Goal: Information Seeking & Learning: Learn about a topic

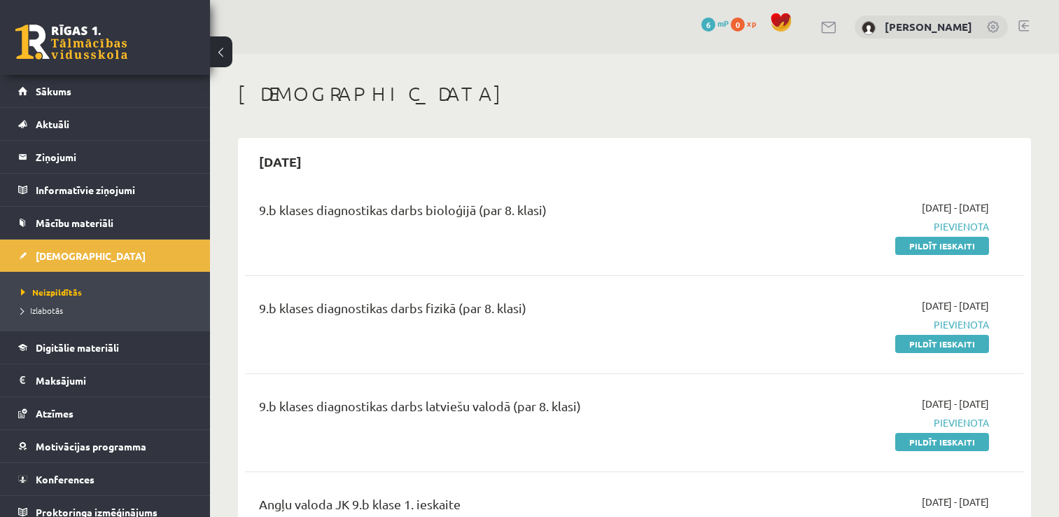
scroll to position [36, 0]
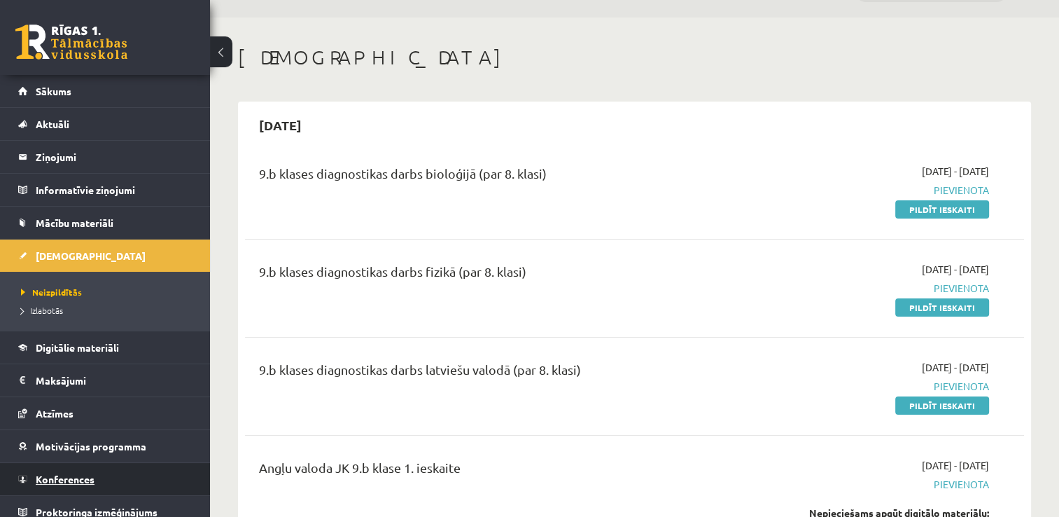
click at [109, 463] on link "Konferences" at bounding box center [105, 479] width 174 height 32
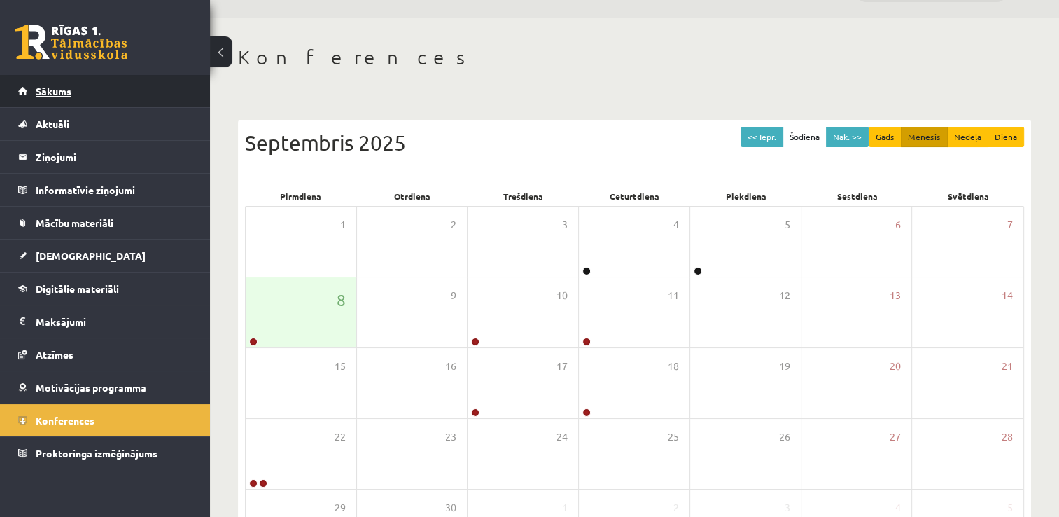
click at [116, 94] on link "Sākums" at bounding box center [105, 91] width 174 height 32
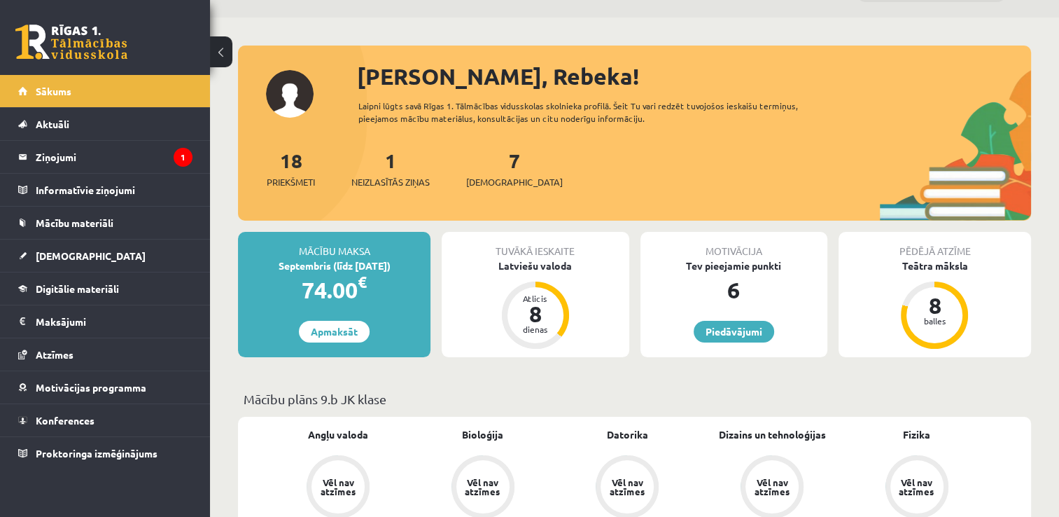
scroll to position [45, 0]
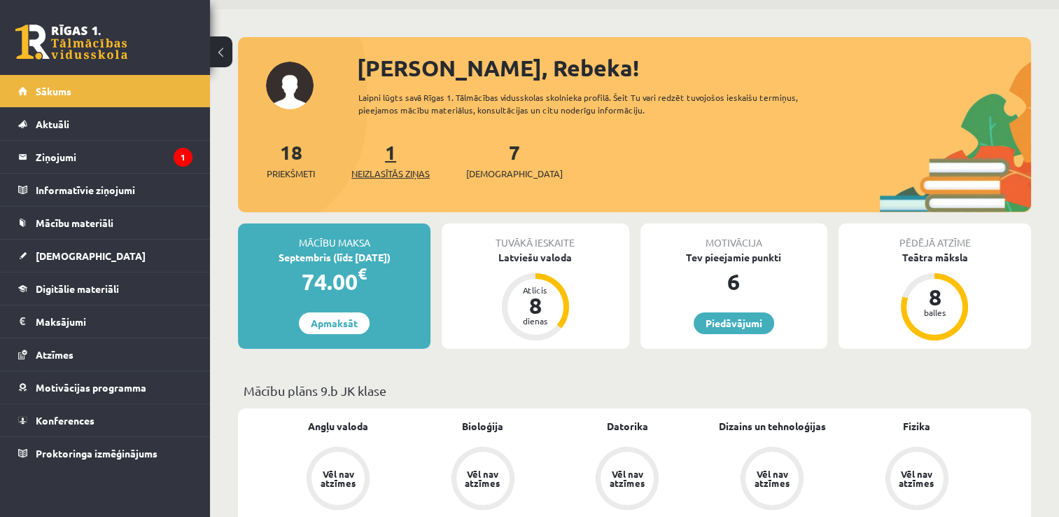
click at [394, 155] on link "1 Neizlasītās ziņas" at bounding box center [391, 159] width 78 height 41
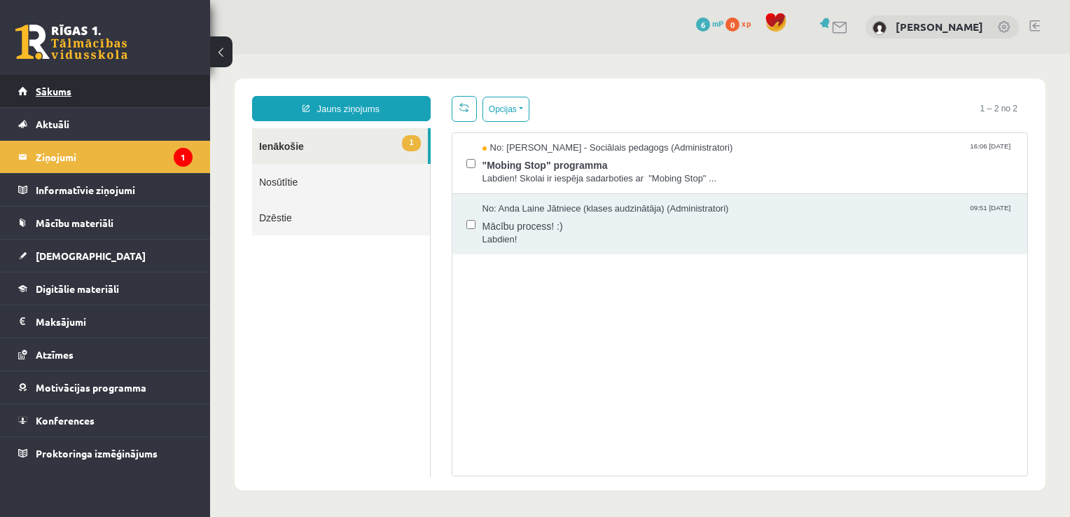
click at [165, 95] on link "Sākums" at bounding box center [105, 91] width 174 height 32
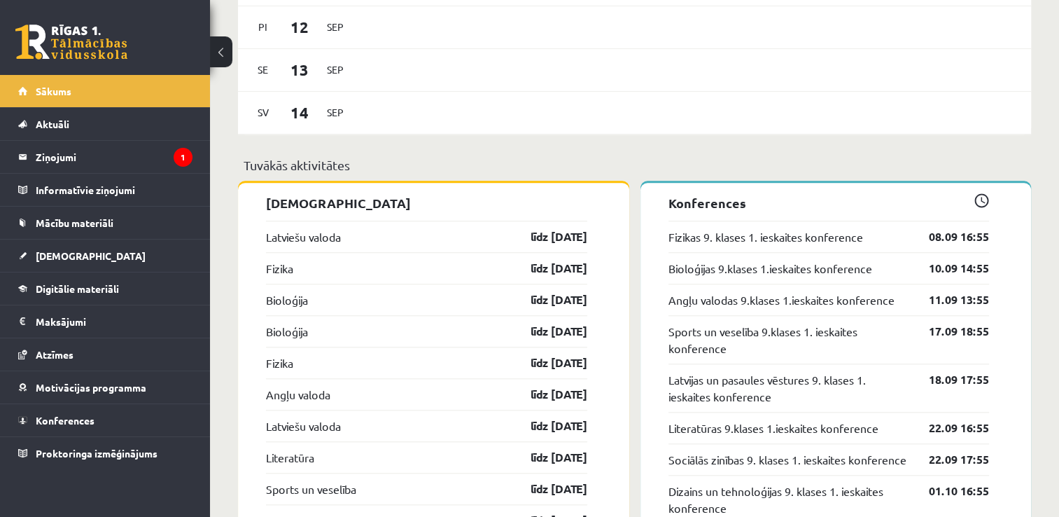
scroll to position [1238, 0]
click at [168, 459] on link "Proktoringa izmēģinājums" at bounding box center [105, 453] width 174 height 32
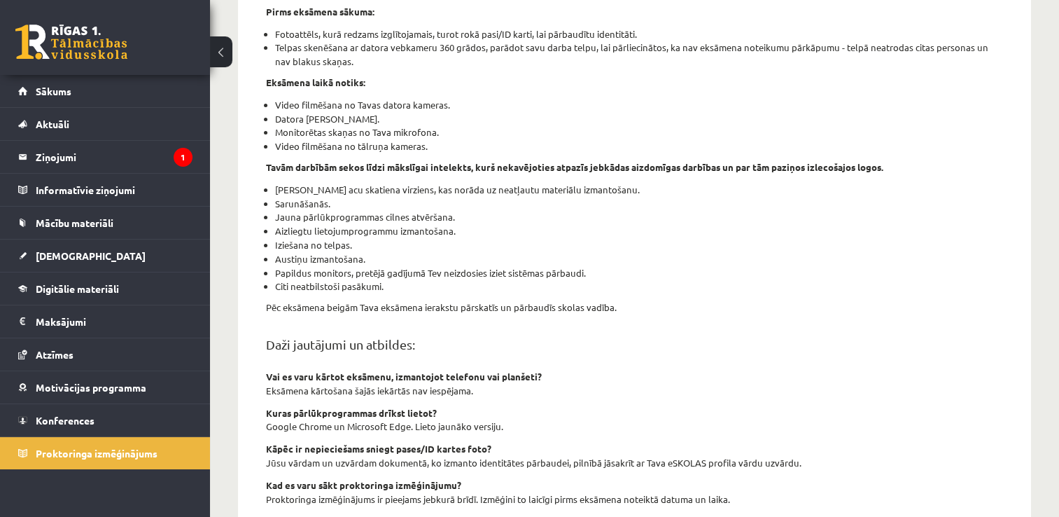
scroll to position [270, 0]
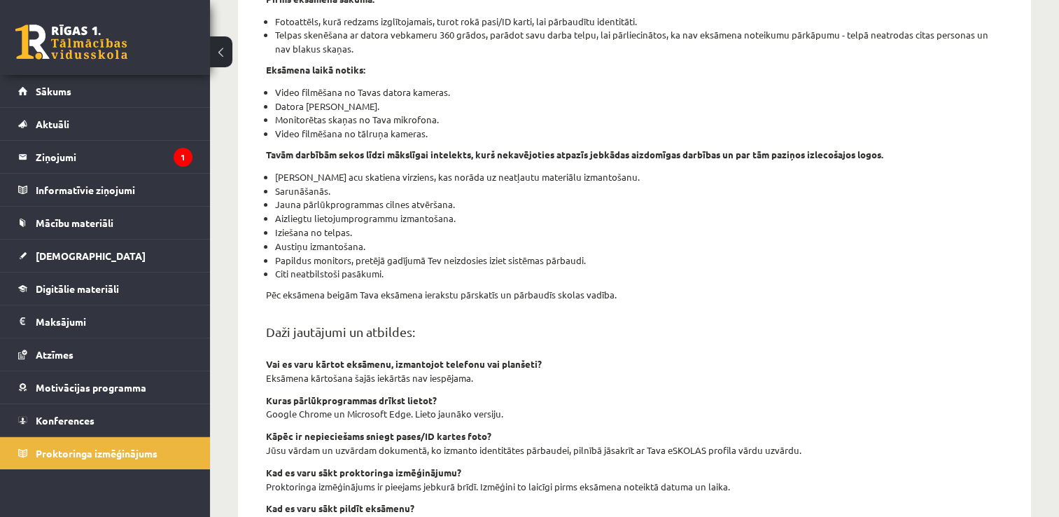
click at [331, 178] on li "Tavs acu skatiena virziens, kas norāda uz neatļautu materiālu izmantošanu." at bounding box center [639, 177] width 728 height 14
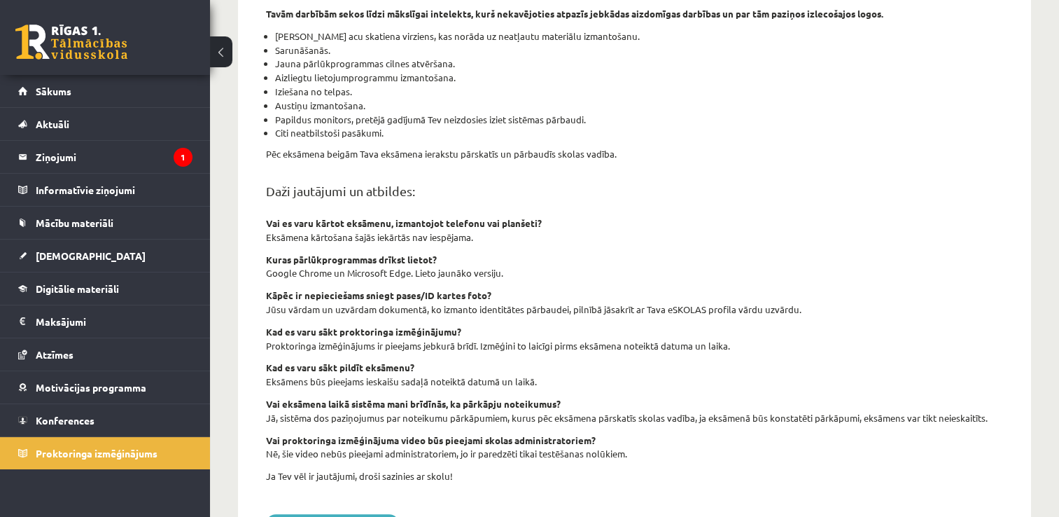
scroll to position [478, 0]
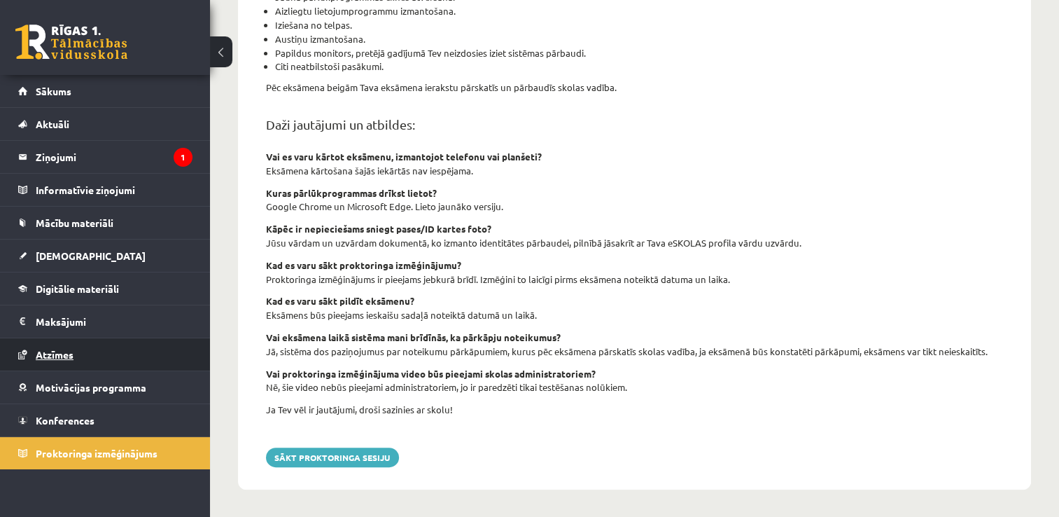
click at [87, 355] on link "Atzīmes" at bounding box center [105, 354] width 174 height 32
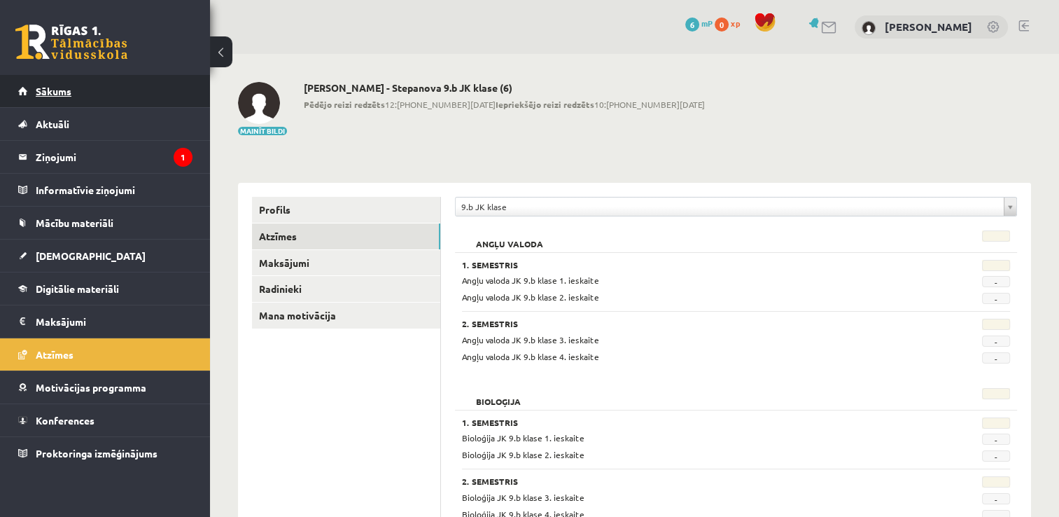
click at [143, 81] on link "Sākums" at bounding box center [105, 91] width 174 height 32
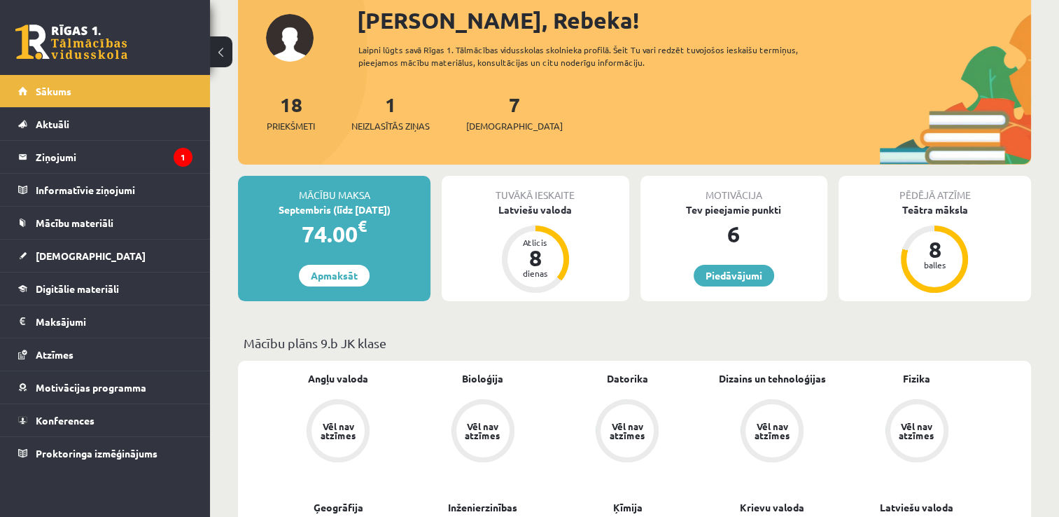
scroll to position [90, 0]
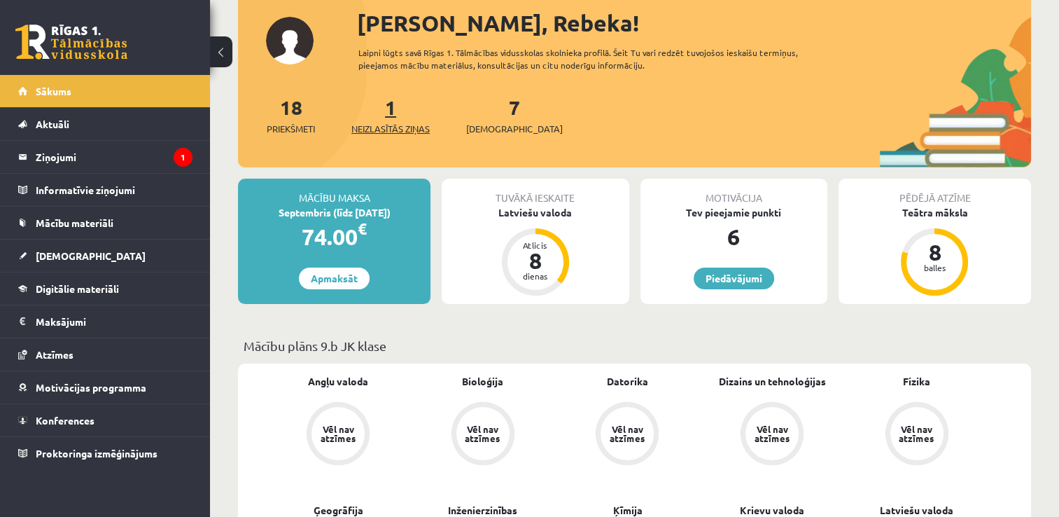
click at [393, 115] on link "1 Neizlasītās ziņas" at bounding box center [391, 115] width 78 height 41
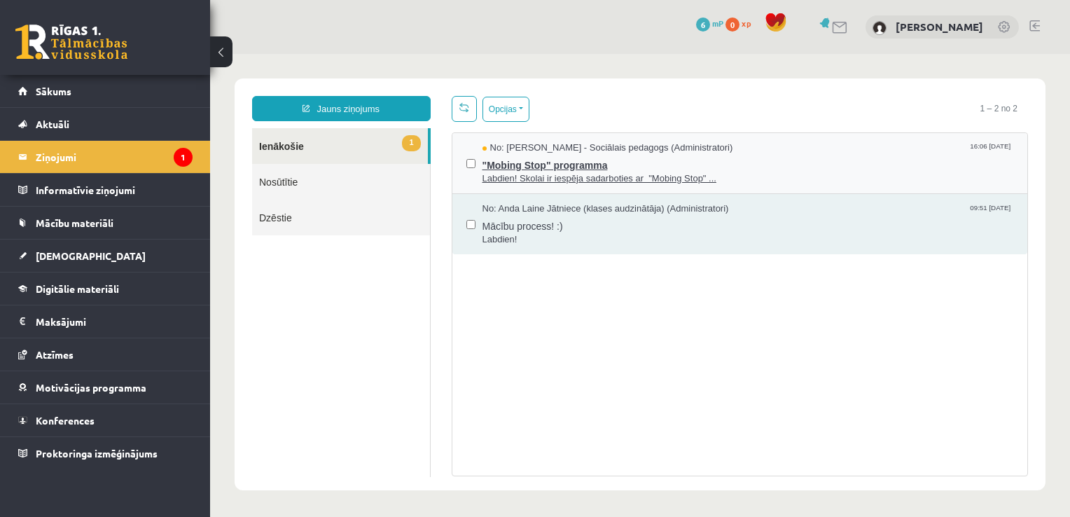
click at [572, 165] on span ""Mobing Stop" programma" at bounding box center [747, 164] width 531 height 18
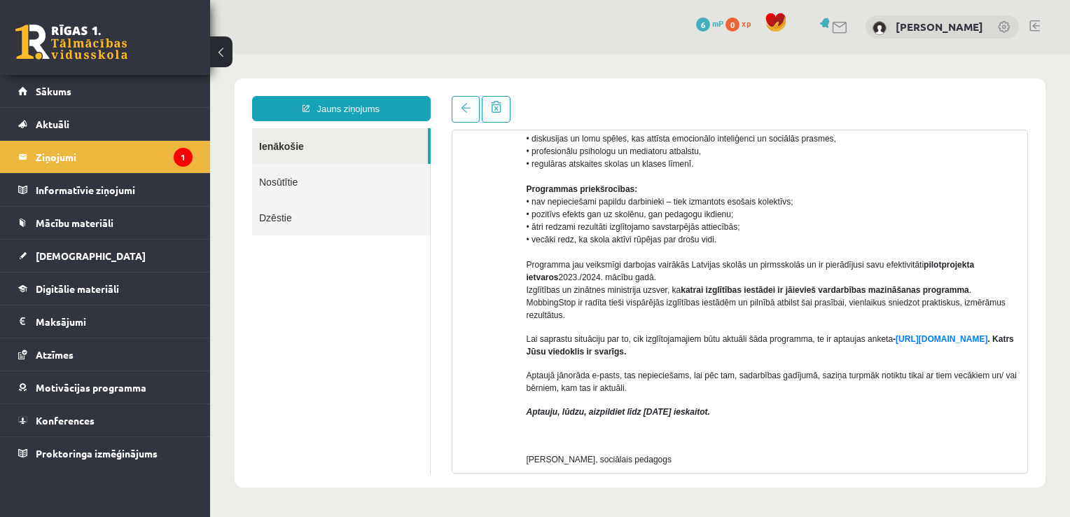
scroll to position [224, 0]
click at [896, 343] on link "https://forms.gle/7MhE2q1y46F54uuf6" at bounding box center [942, 338] width 92 height 10
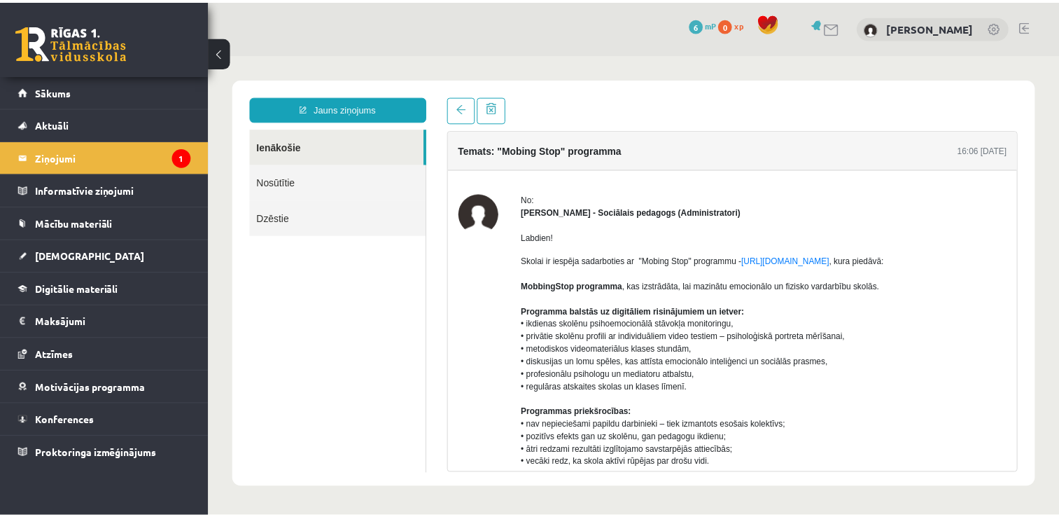
scroll to position [0, 0]
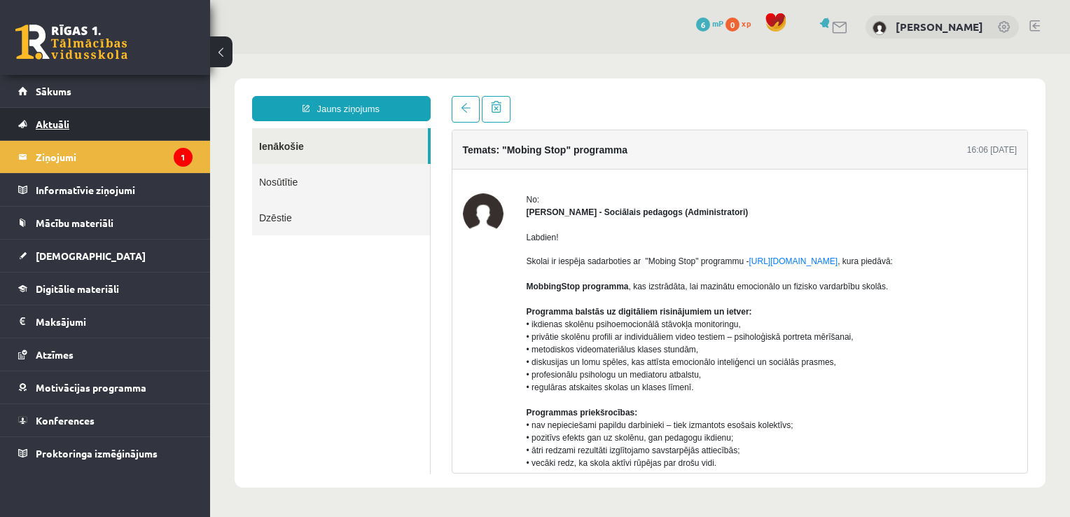
click at [90, 111] on link "Aktuāli" at bounding box center [105, 124] width 174 height 32
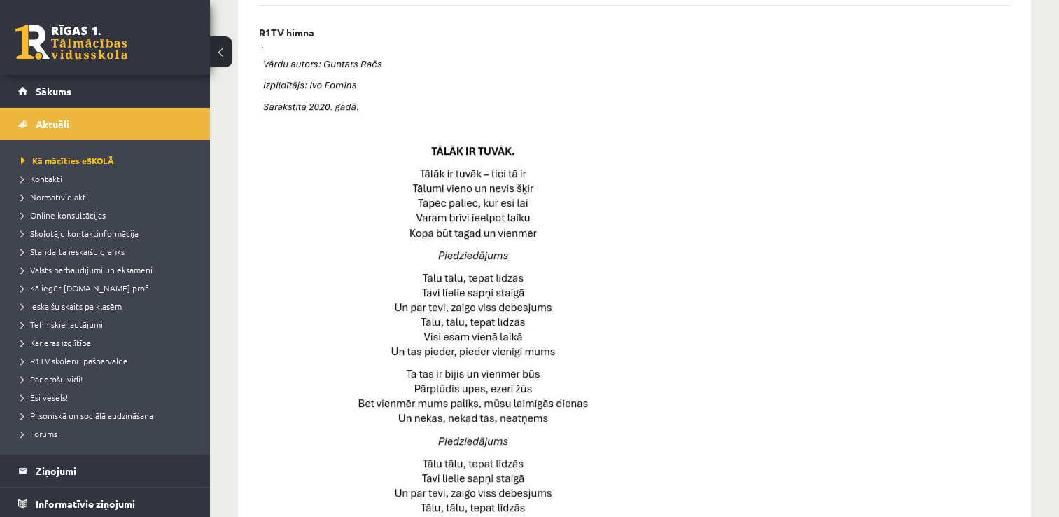
scroll to position [585, 0]
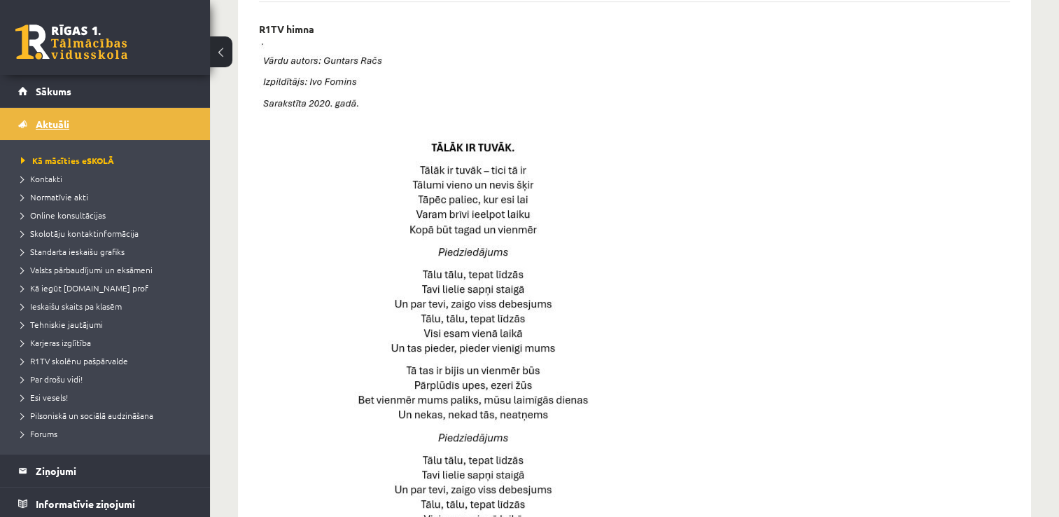
click at [134, 124] on link "Aktuāli" at bounding box center [105, 124] width 174 height 32
click at [64, 211] on span "Online konsultācijas" at bounding box center [63, 214] width 85 height 11
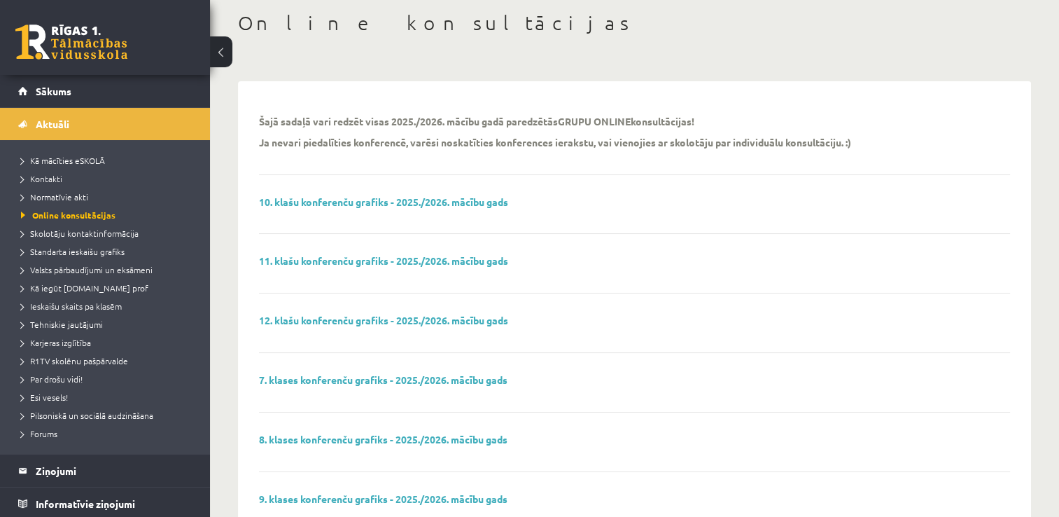
scroll to position [69, 0]
click at [92, 119] on link "Aktuāli" at bounding box center [105, 124] width 174 height 32
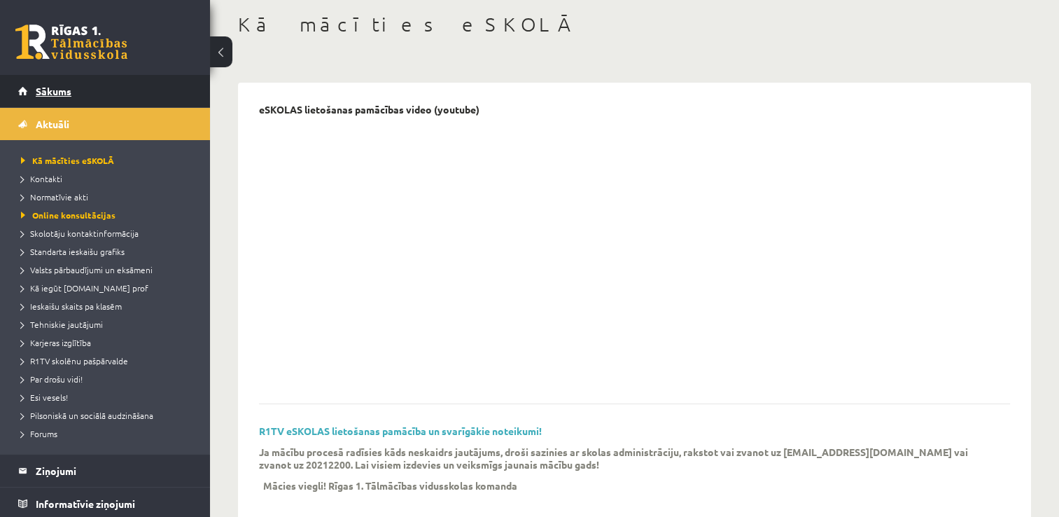
click at [48, 86] on span "Sākums" at bounding box center [54, 91] width 36 height 13
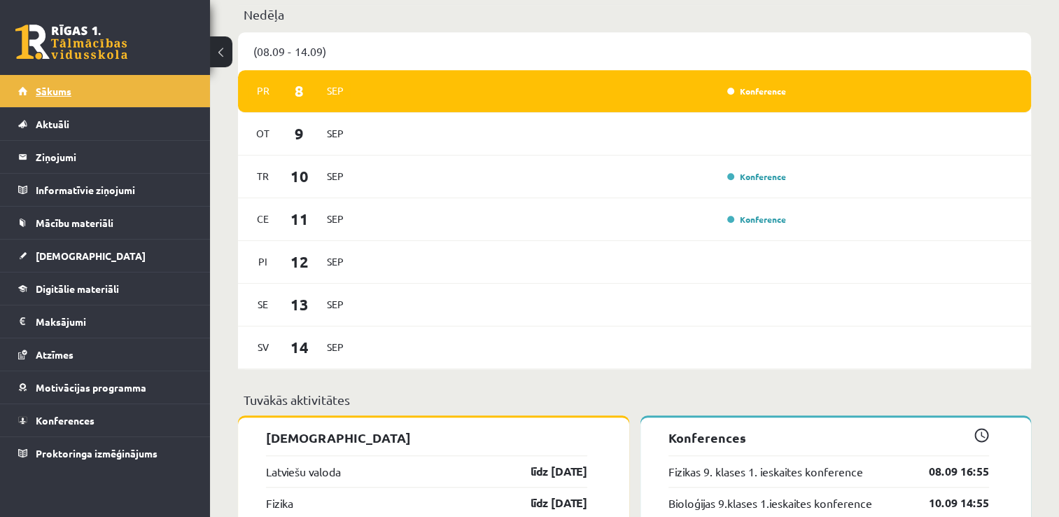
scroll to position [1003, 0]
click at [81, 363] on link "Atzīmes" at bounding box center [105, 354] width 174 height 32
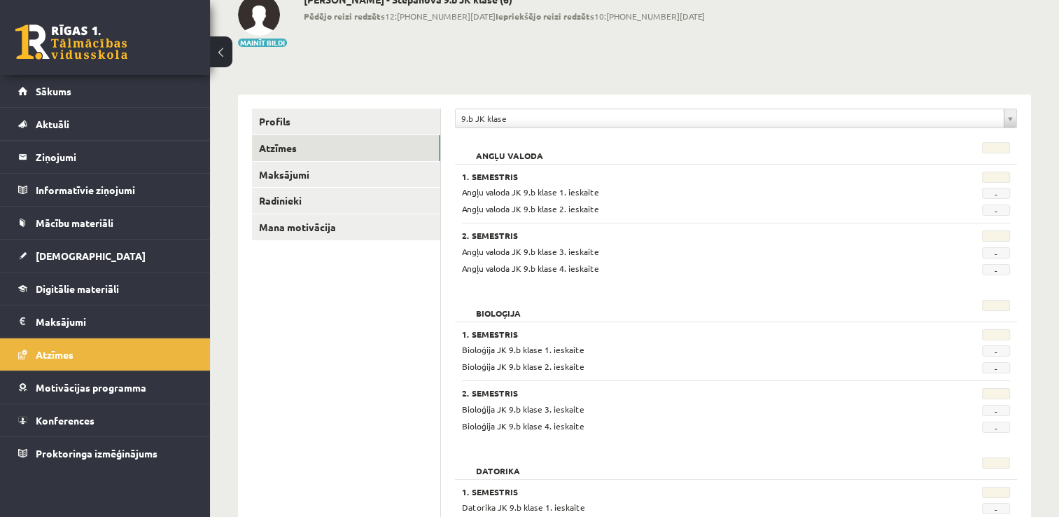
scroll to position [89, 0]
drag, startPoint x: 572, startPoint y: 105, endPoint x: 583, endPoint y: 85, distance: 22.9
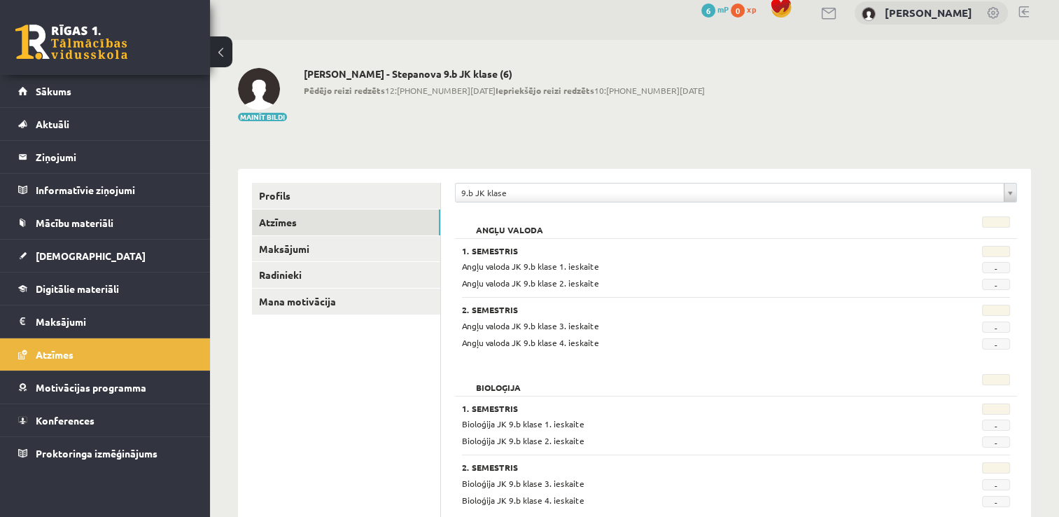
scroll to position [0, 0]
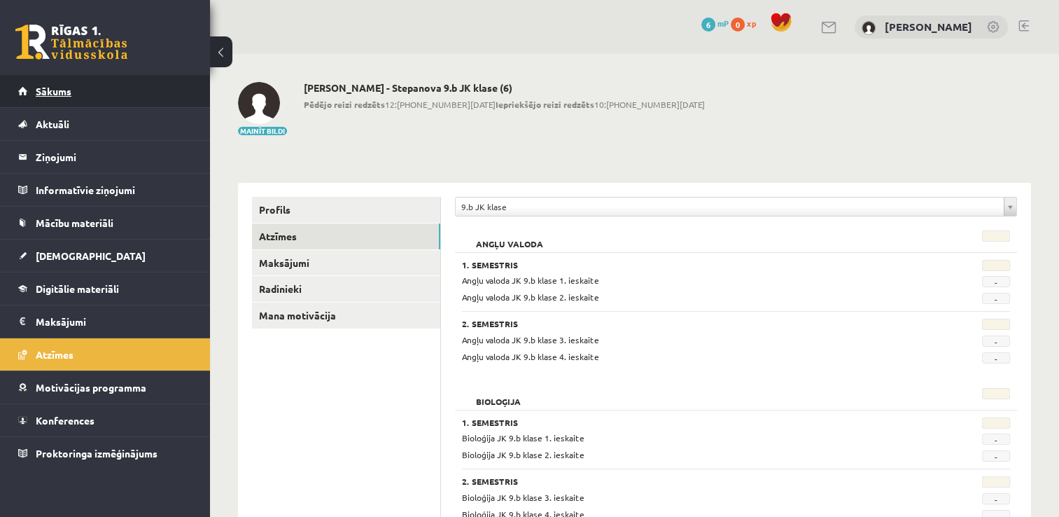
click at [126, 104] on link "Sākums" at bounding box center [105, 91] width 174 height 32
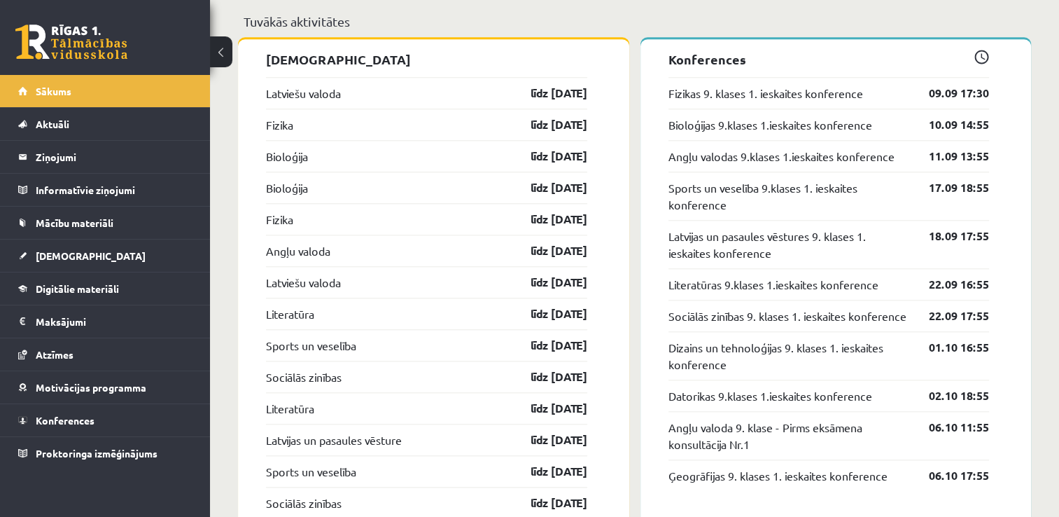
scroll to position [1383, 0]
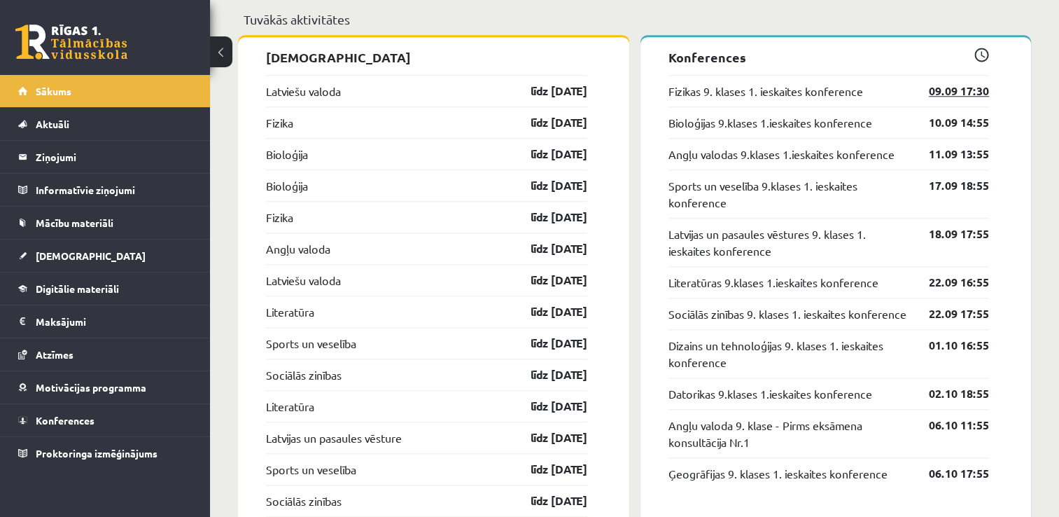
click at [940, 93] on link "09.09 17:30" at bounding box center [948, 91] width 81 height 17
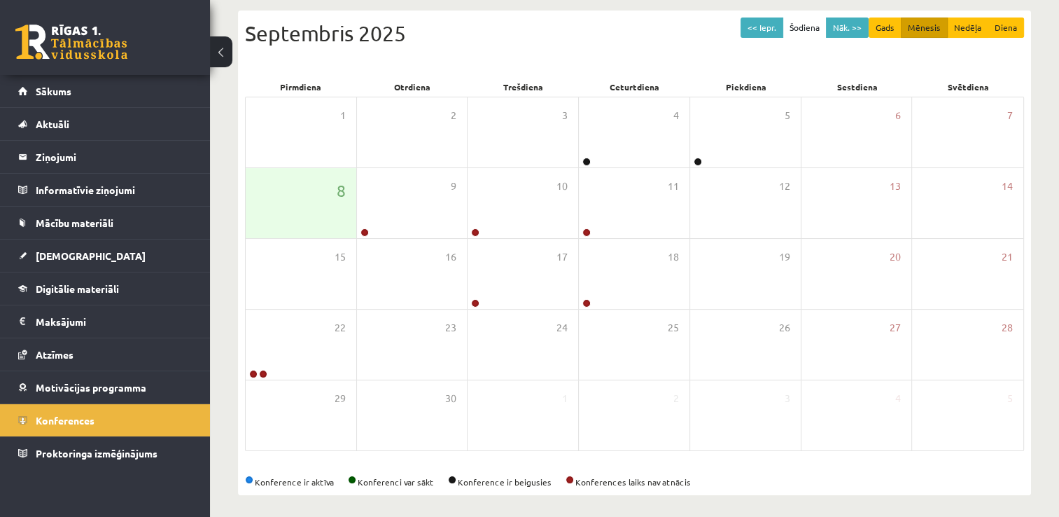
scroll to position [151, 0]
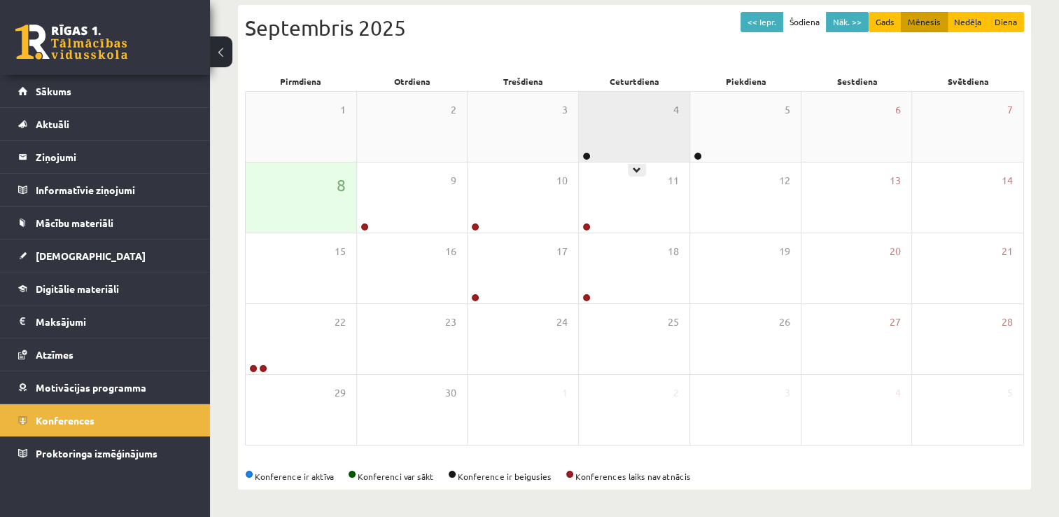
click at [655, 132] on div "4" at bounding box center [634, 127] width 111 height 70
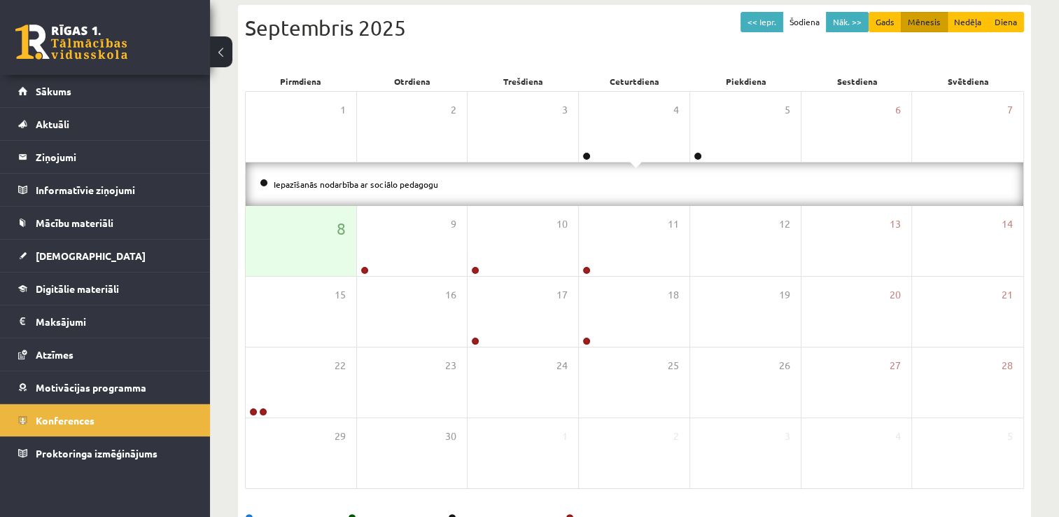
click at [445, 183] on li "Iepazīšanās nodarbība ar sociālo pedagogu" at bounding box center [635, 183] width 750 height 15
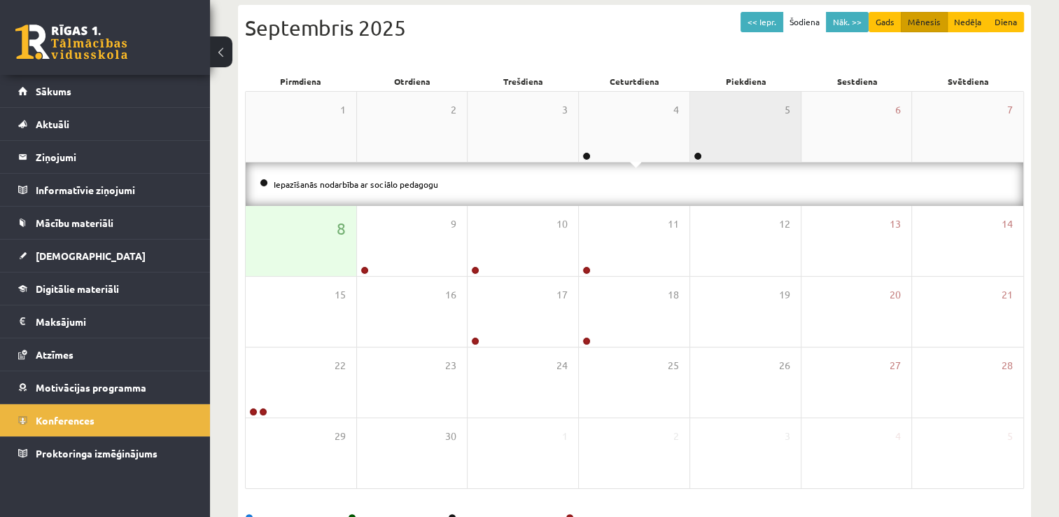
drag, startPoint x: 744, startPoint y: 166, endPoint x: 749, endPoint y: 151, distance: 16.0
click at [749, 151] on div "1 2 3 4 5 6 7 Iepazīšanās nodarbība ar sociālo pedagogu 8 9 10 11 12 13 14 15 1…" at bounding box center [634, 290] width 779 height 398
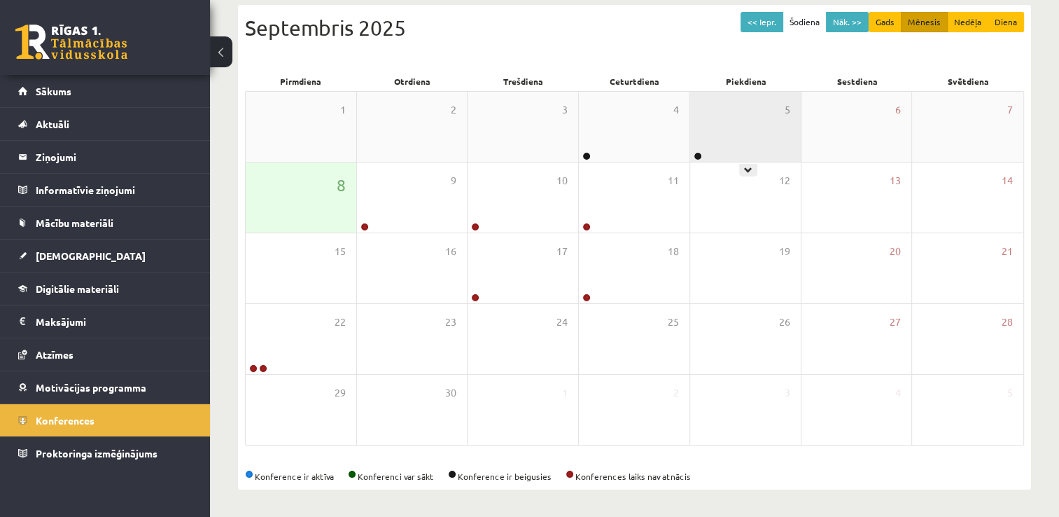
click at [749, 151] on div "5" at bounding box center [745, 127] width 111 height 70
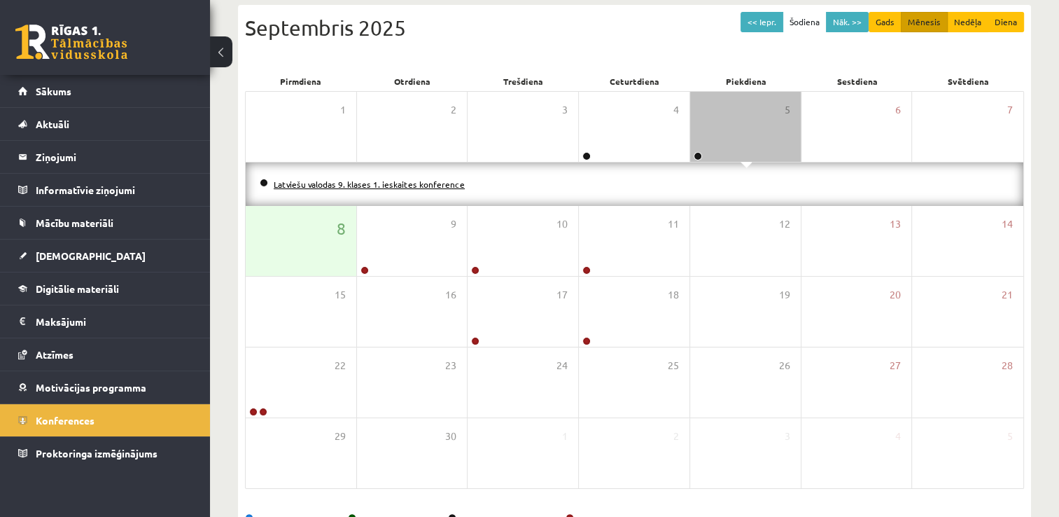
click at [330, 181] on link "Latviešu valodas 9. klases 1. ieskaites konference" at bounding box center [369, 184] width 191 height 11
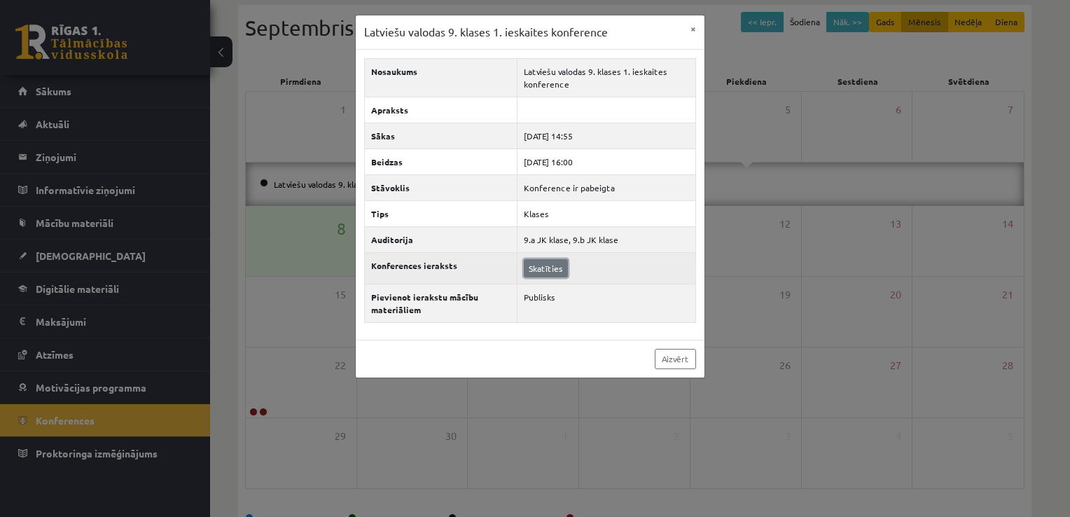
click at [543, 267] on link "Skatīties" at bounding box center [546, 268] width 44 height 18
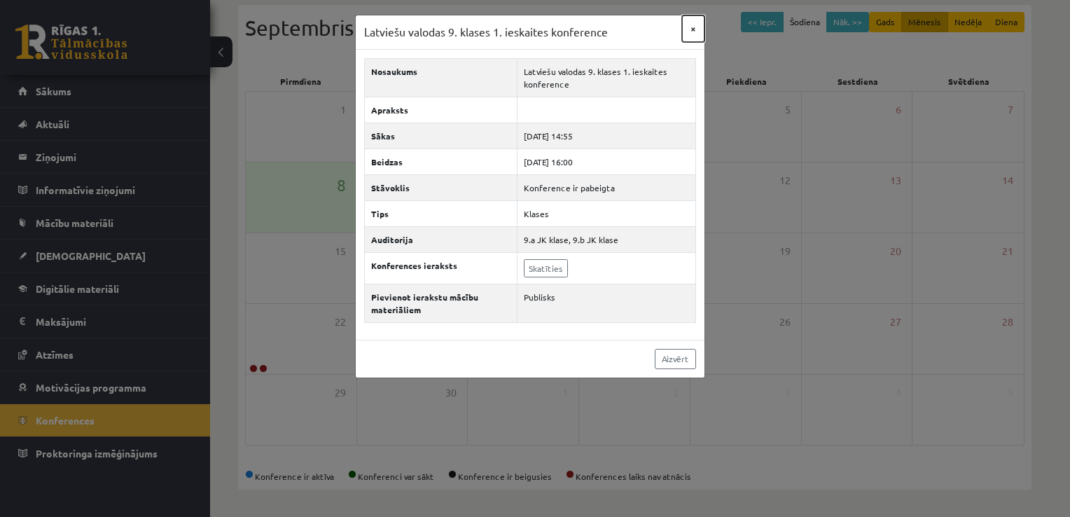
click at [688, 29] on button "×" at bounding box center [693, 28] width 22 height 27
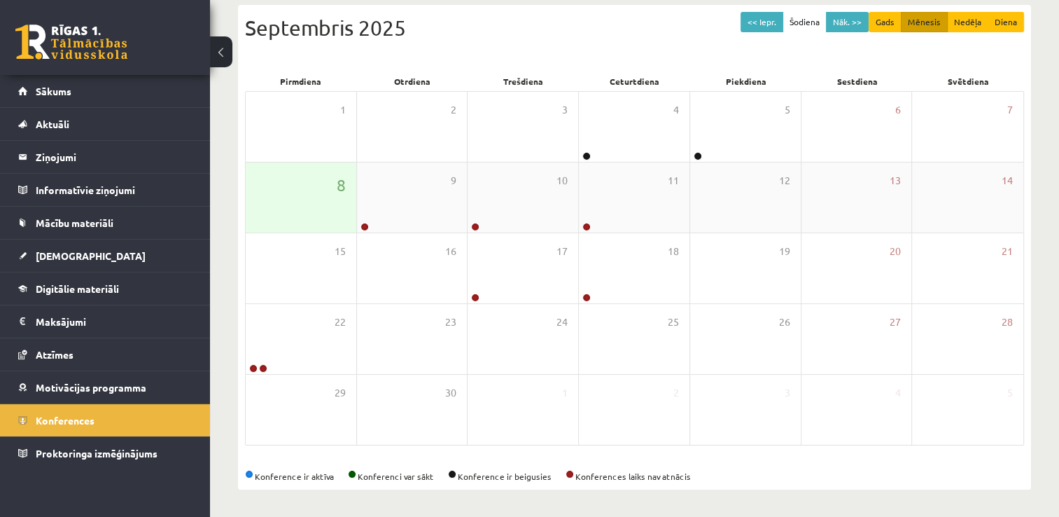
click at [305, 192] on div "8" at bounding box center [301, 197] width 111 height 70
click at [329, 207] on div "8" at bounding box center [301, 197] width 111 height 70
click at [333, 192] on div "8" at bounding box center [301, 197] width 111 height 70
click at [330, 179] on div "8" at bounding box center [301, 197] width 111 height 70
click at [314, 204] on div "8" at bounding box center [301, 197] width 111 height 70
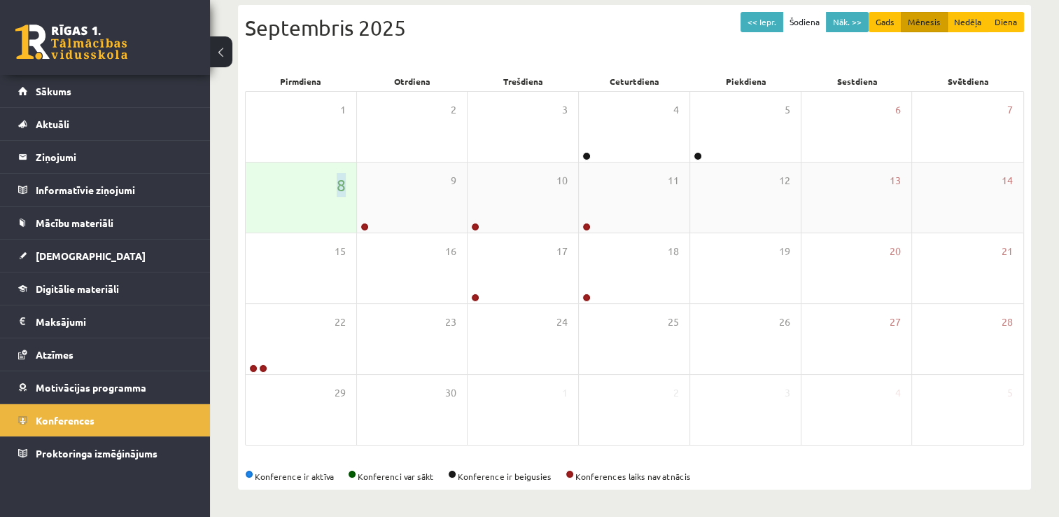
click at [314, 204] on div "8" at bounding box center [301, 197] width 111 height 70
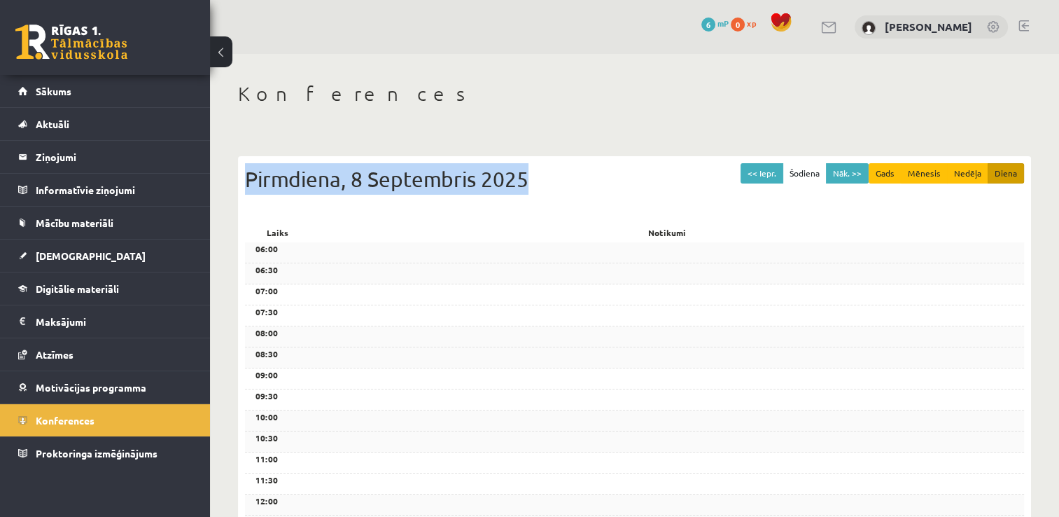
click at [314, 204] on div "<< Iepr. Šodiena Nāk. >> Gads Mēnesis Nedēļa Diena Pirmdiena, 8 Septembris 2025" at bounding box center [634, 193] width 779 height 60
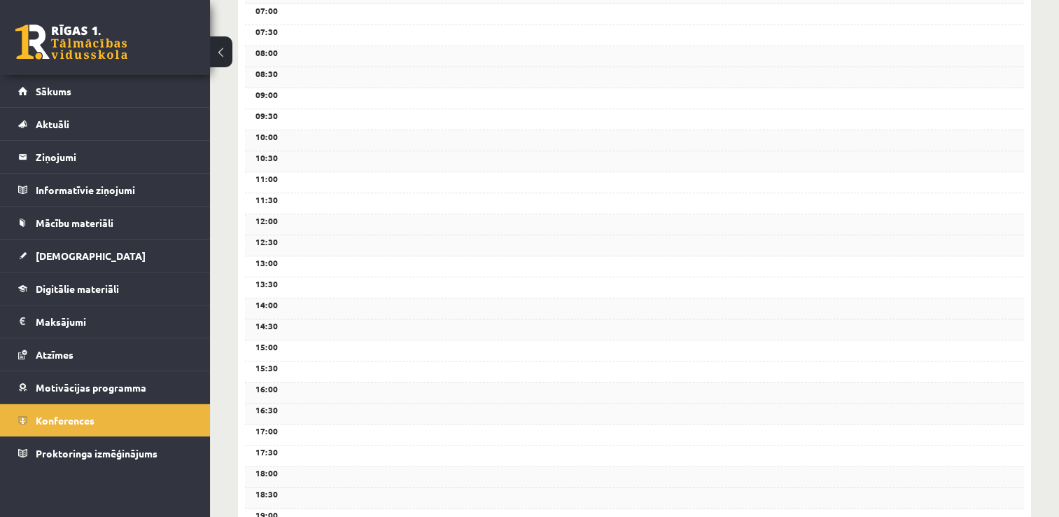
scroll to position [470, 0]
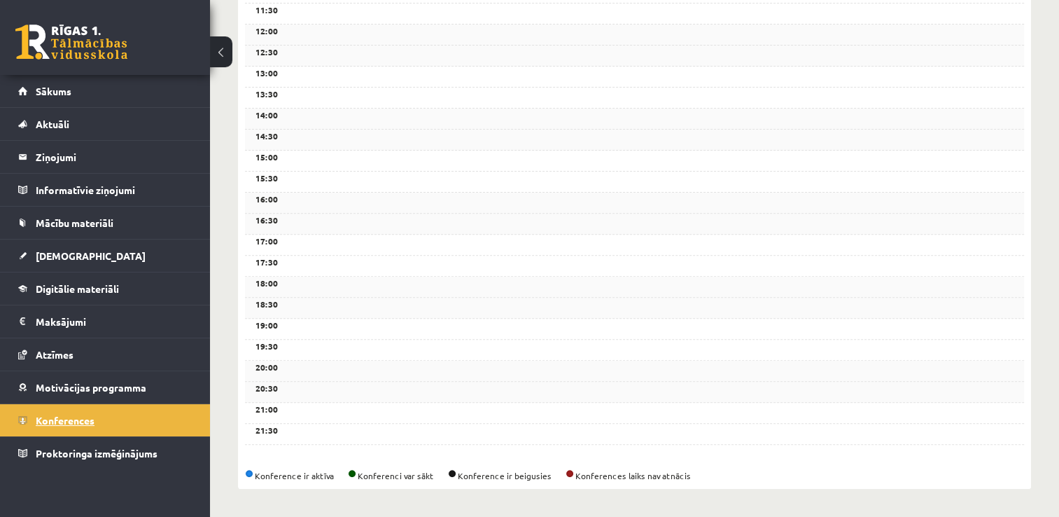
click at [123, 410] on link "Konferences" at bounding box center [105, 420] width 174 height 32
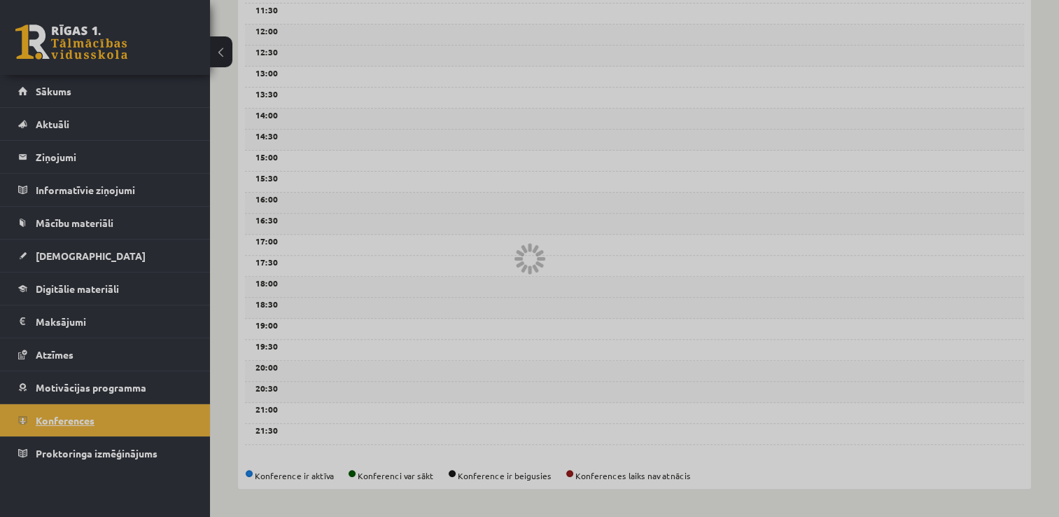
scroll to position [151, 0]
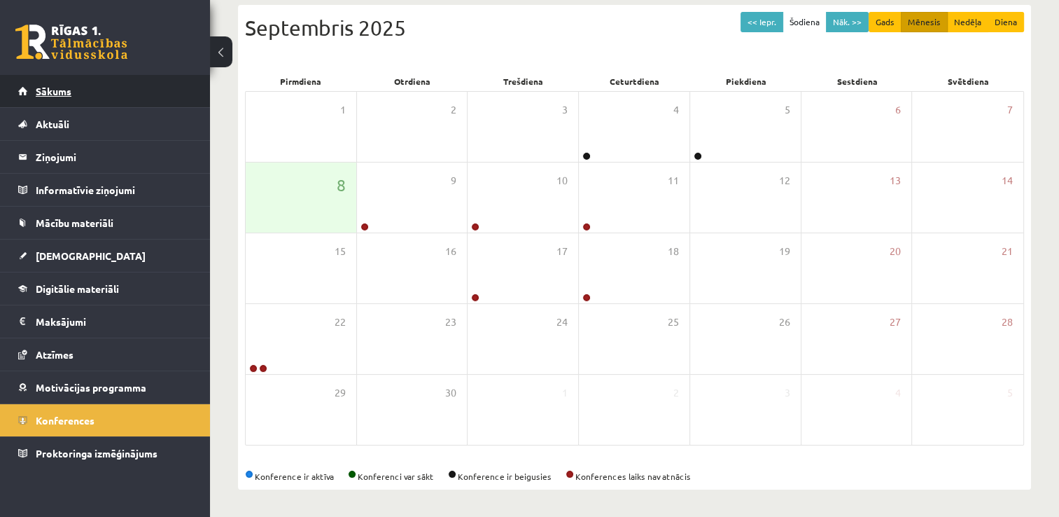
click at [134, 96] on link "Sākums" at bounding box center [105, 91] width 174 height 32
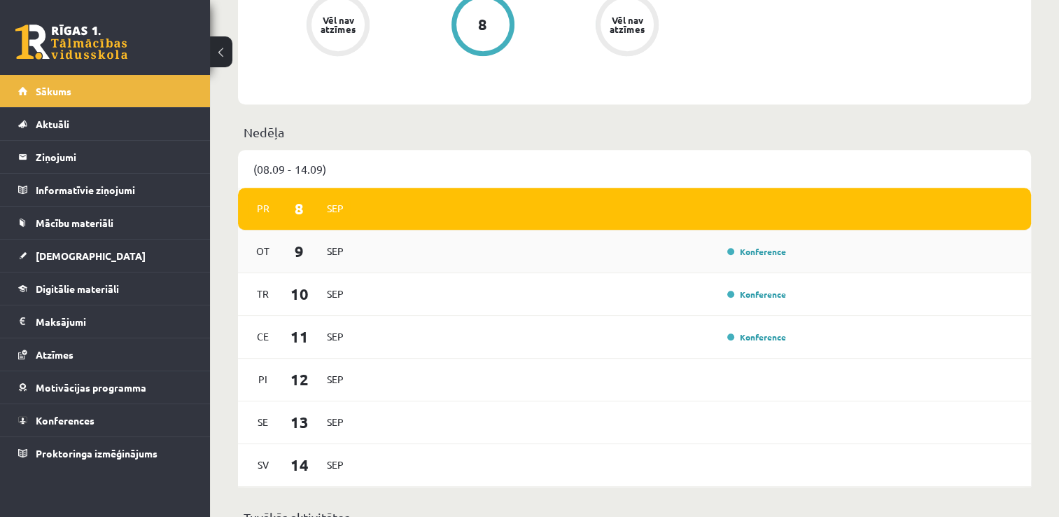
scroll to position [888, 0]
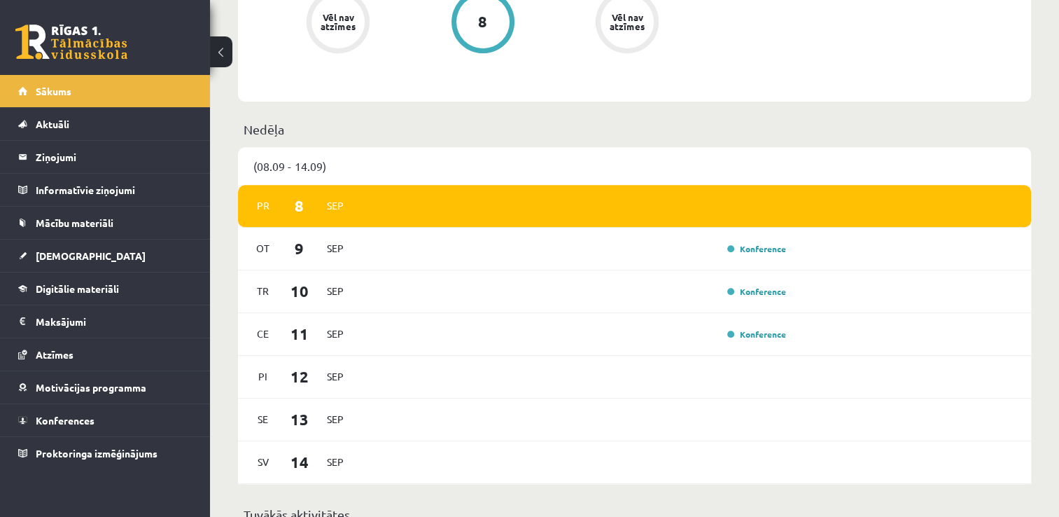
click at [720, 204] on div "[DATE]" at bounding box center [634, 206] width 793 height 43
click at [753, 251] on link "Konference" at bounding box center [757, 248] width 59 height 11
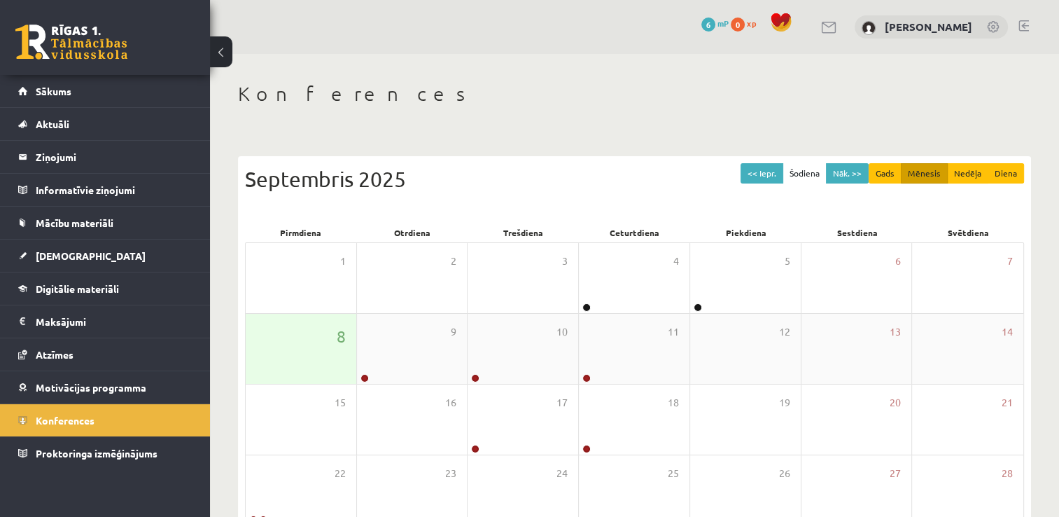
click at [311, 352] on div "8" at bounding box center [301, 349] width 111 height 70
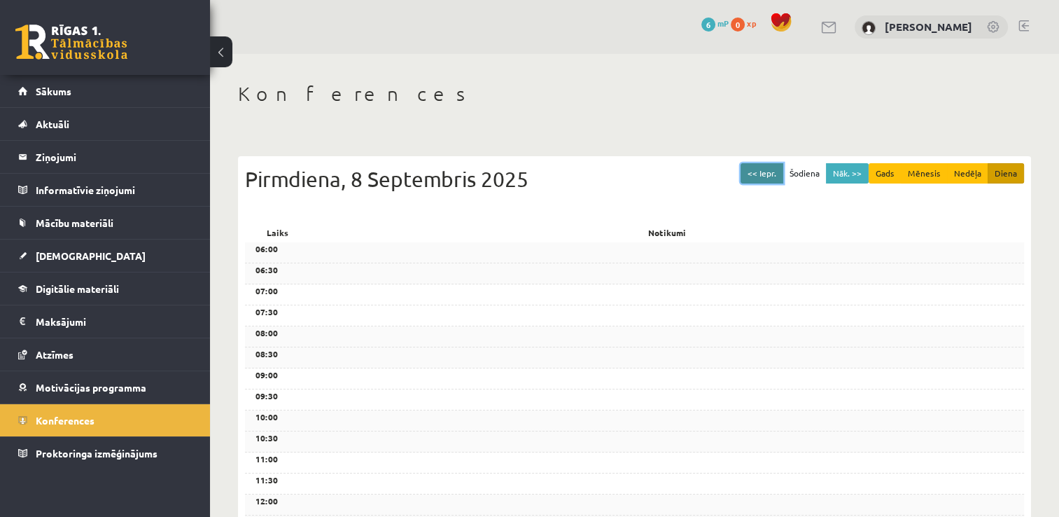
click at [761, 173] on button "<< Iepr." at bounding box center [762, 173] width 43 height 20
click at [849, 172] on button "Nāk. >>" at bounding box center [847, 173] width 43 height 20
click at [862, 173] on button "Nāk. >>" at bounding box center [847, 173] width 43 height 20
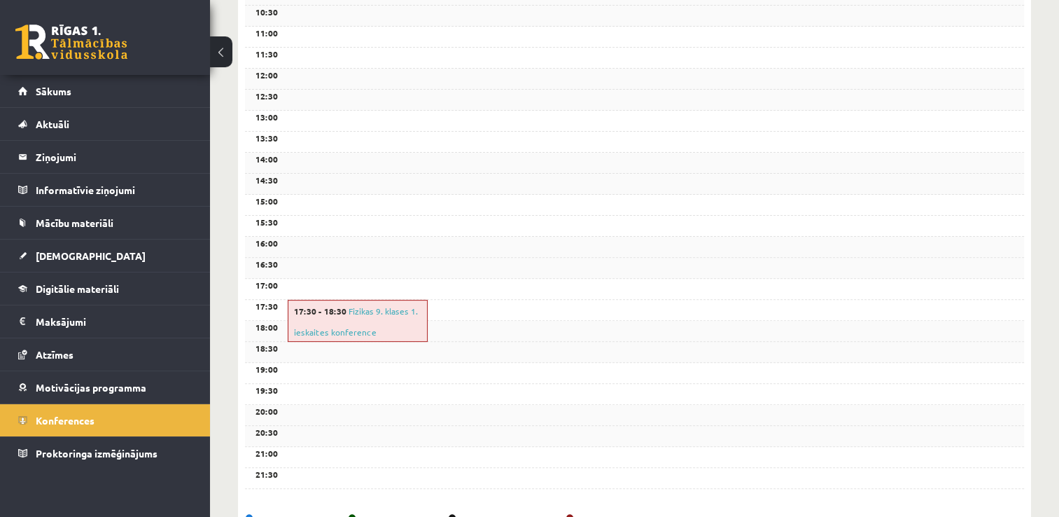
scroll to position [470, 0]
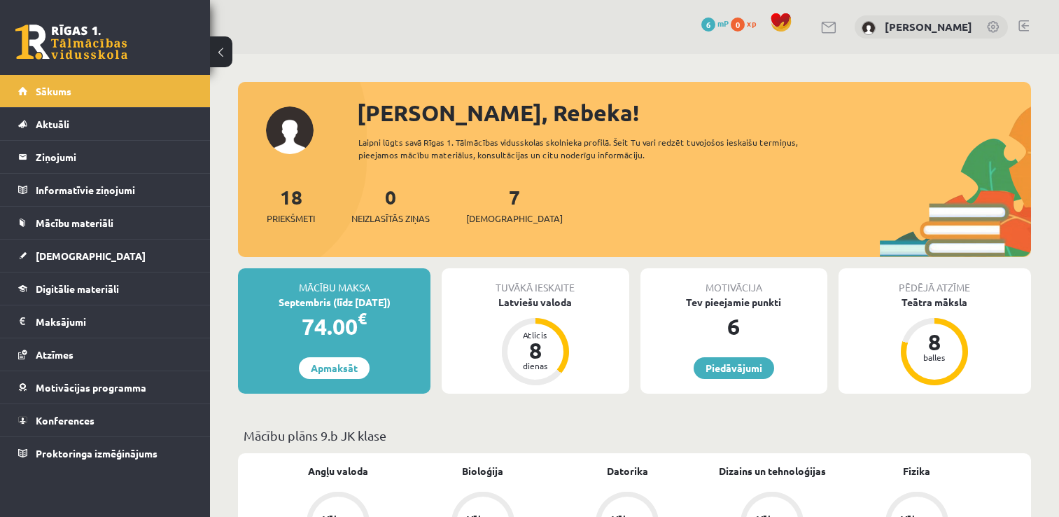
scroll to position [888, 0]
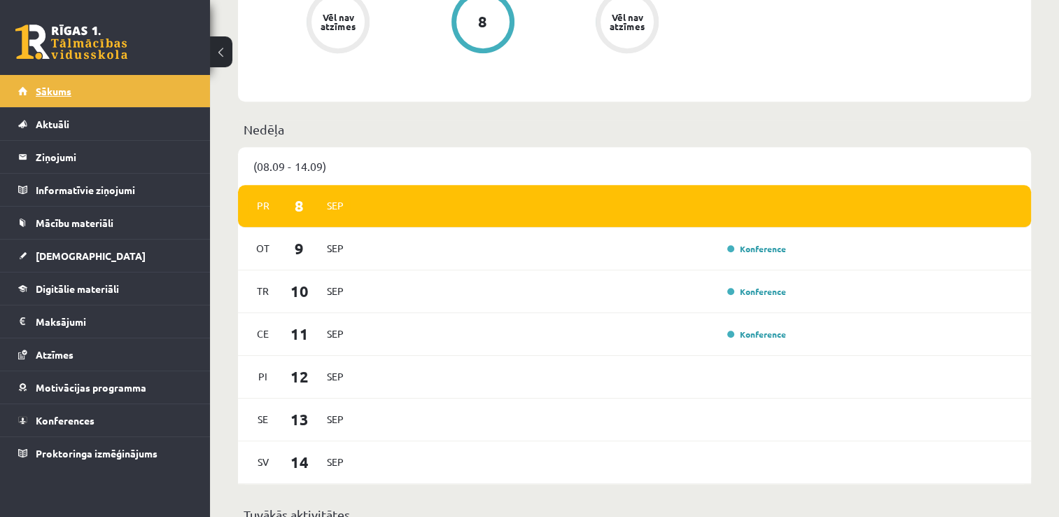
click at [70, 85] on span "Sākums" at bounding box center [54, 91] width 36 height 13
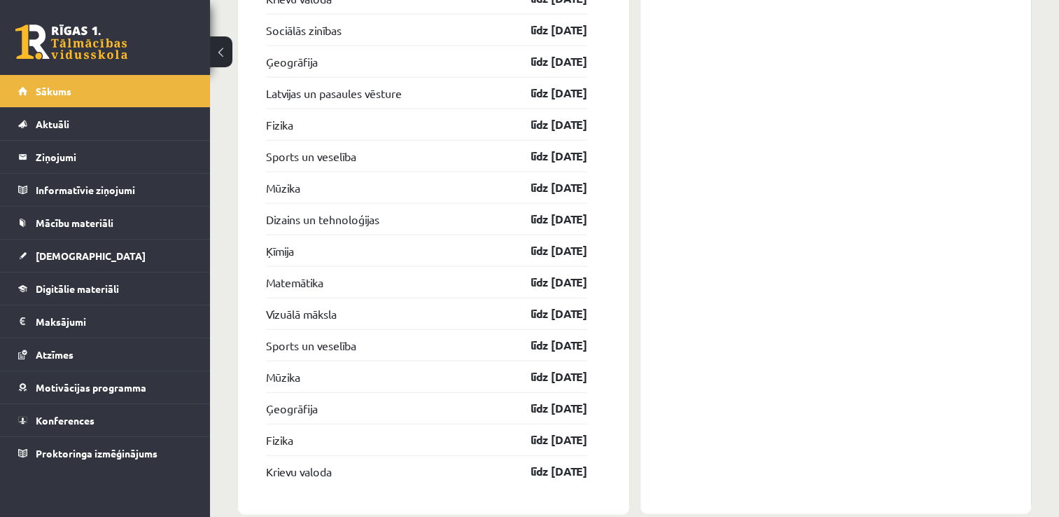
scroll to position [3478, 0]
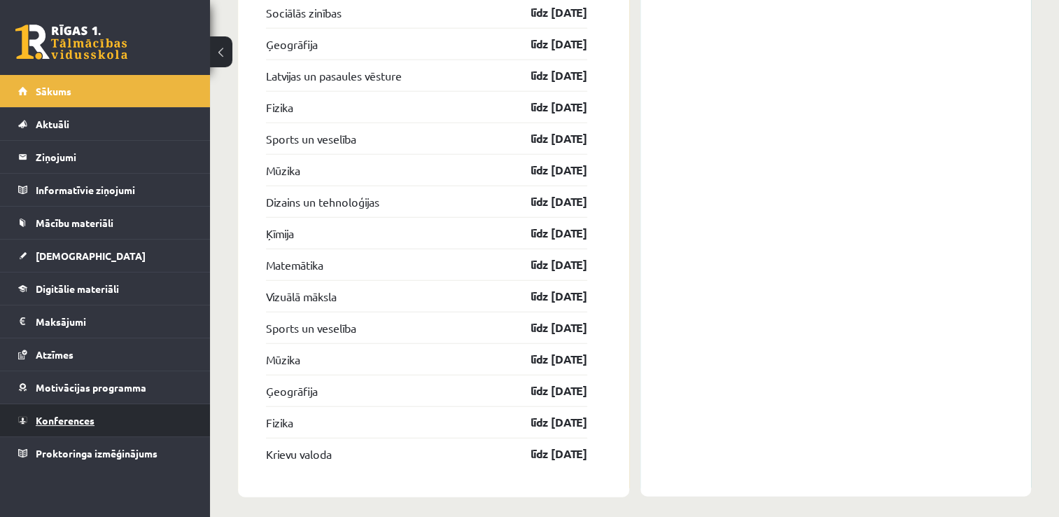
click at [127, 415] on link "Konferences" at bounding box center [105, 420] width 174 height 32
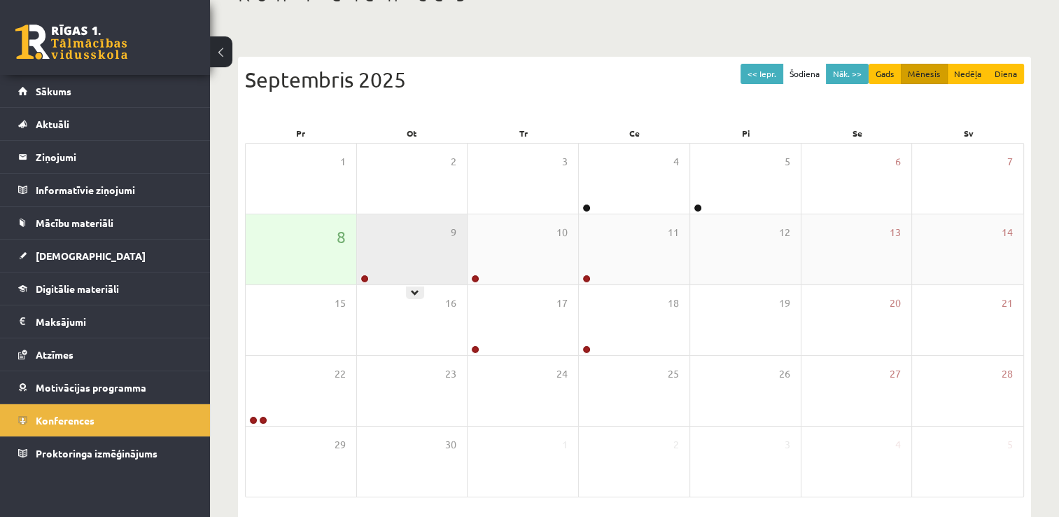
scroll to position [151, 0]
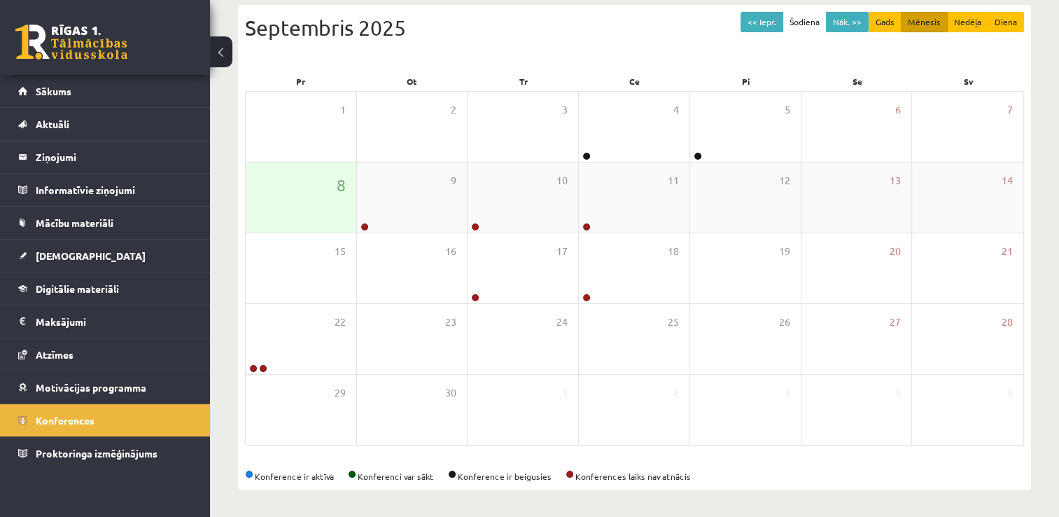
click at [338, 211] on div "8" at bounding box center [301, 197] width 111 height 70
click at [420, 213] on div "9" at bounding box center [412, 197] width 111 height 70
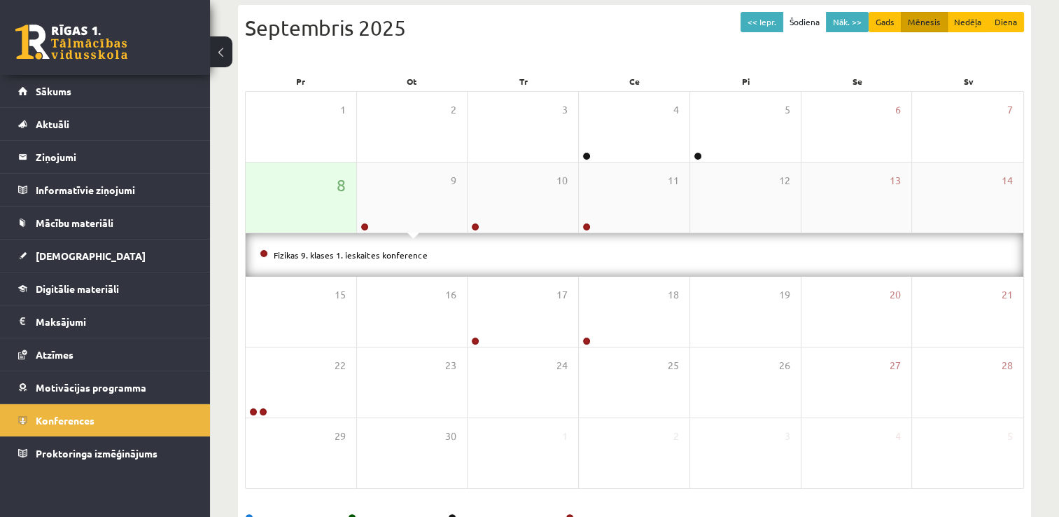
click at [307, 211] on div "8" at bounding box center [301, 197] width 111 height 70
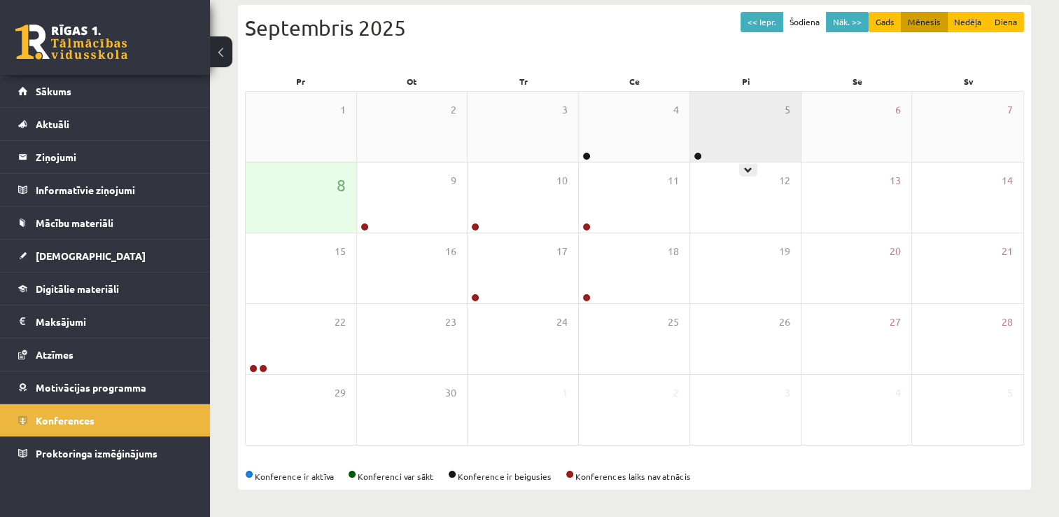
click at [765, 144] on div "5" at bounding box center [745, 127] width 111 height 70
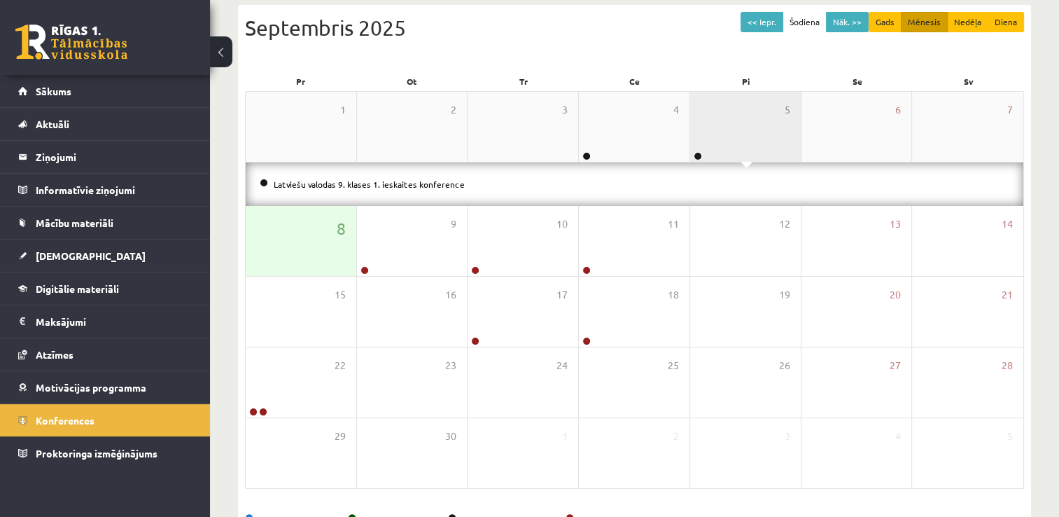
click at [765, 144] on div "5" at bounding box center [745, 127] width 111 height 70
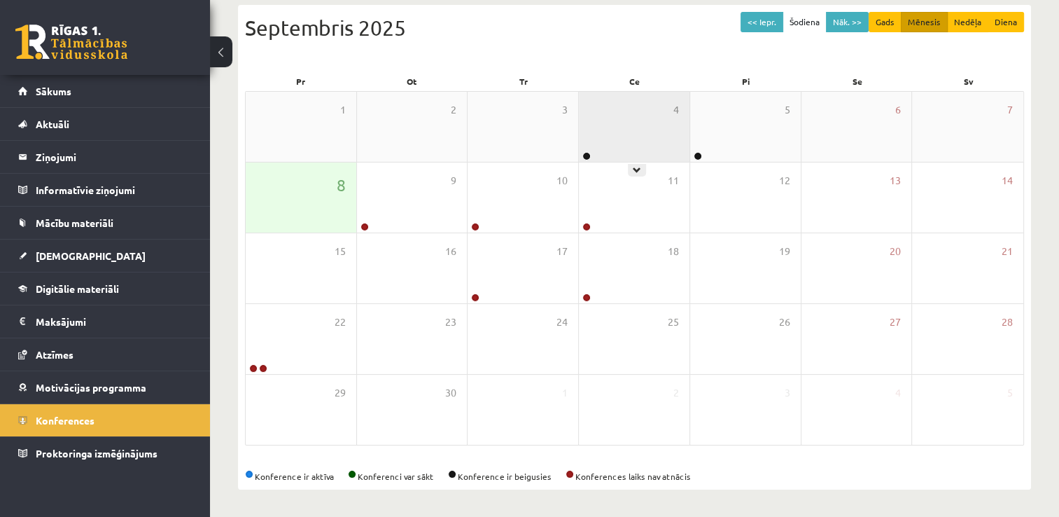
click at [644, 141] on div "4" at bounding box center [634, 127] width 111 height 70
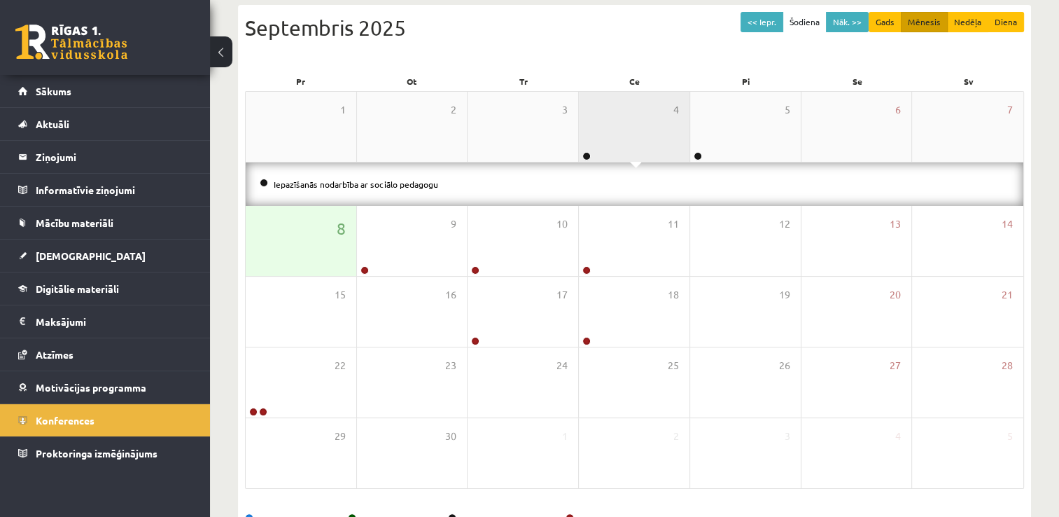
click at [644, 141] on div "4" at bounding box center [634, 127] width 111 height 70
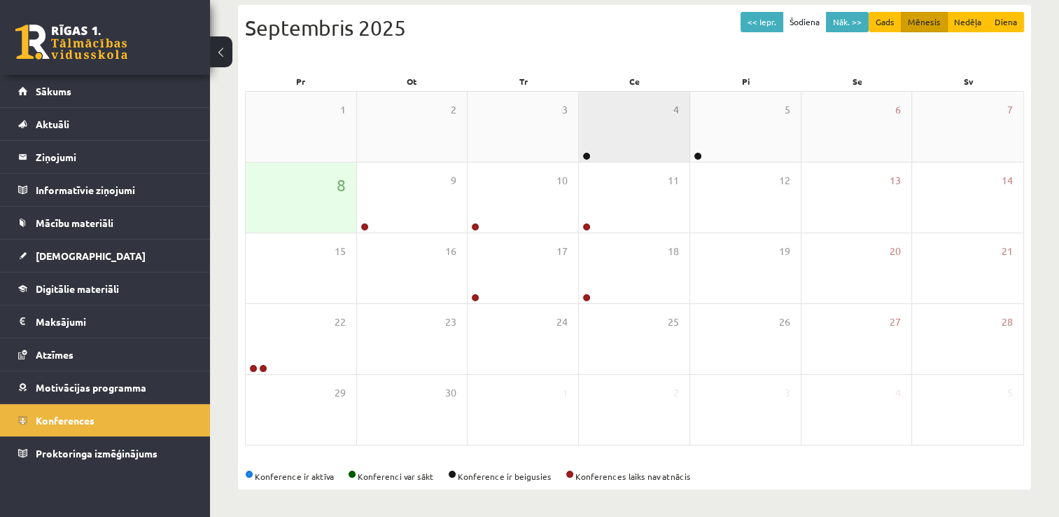
click at [651, 144] on div "4" at bounding box center [634, 127] width 111 height 70
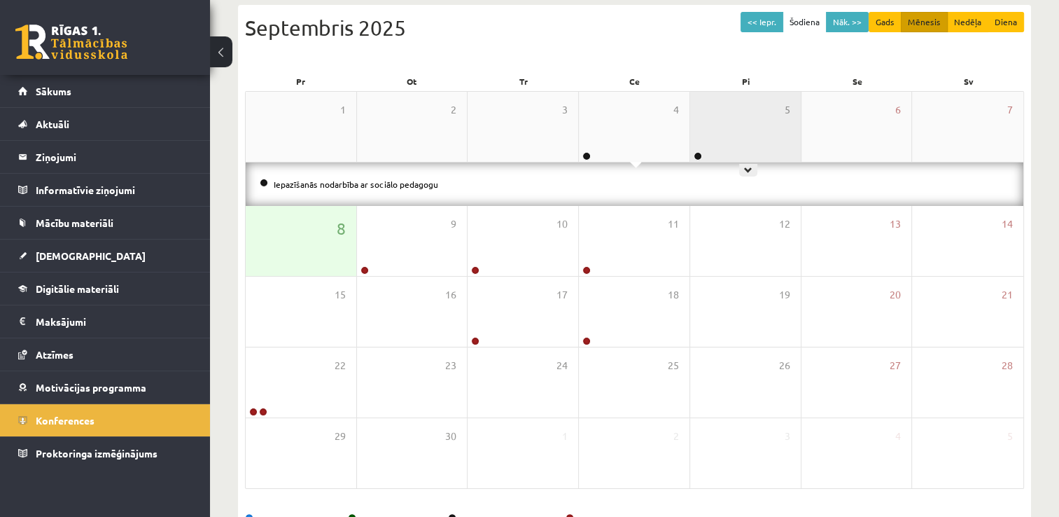
click at [740, 140] on div "5" at bounding box center [745, 127] width 111 height 70
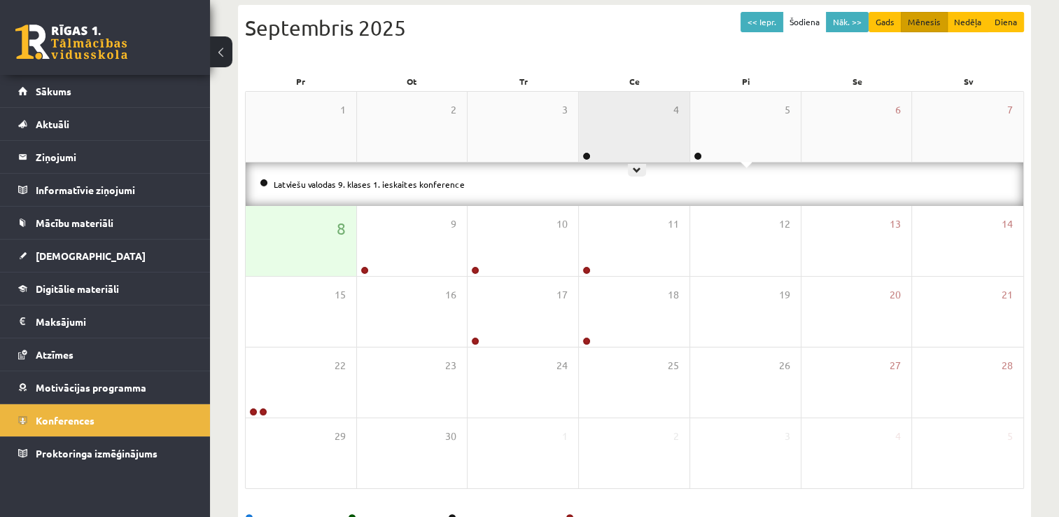
click at [642, 150] on div "4" at bounding box center [634, 127] width 111 height 70
click at [630, 128] on div "4" at bounding box center [634, 127] width 111 height 70
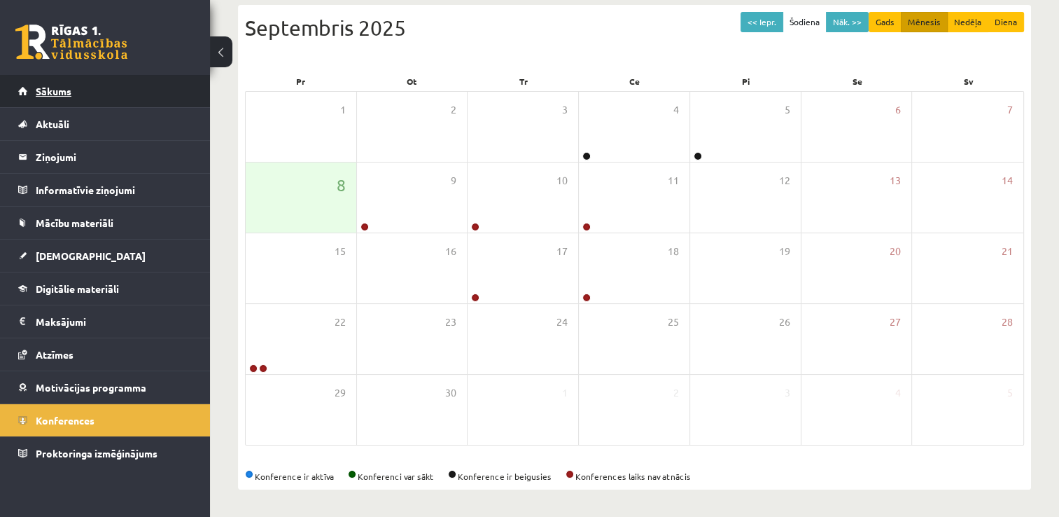
click at [144, 97] on link "Sākums" at bounding box center [105, 91] width 174 height 32
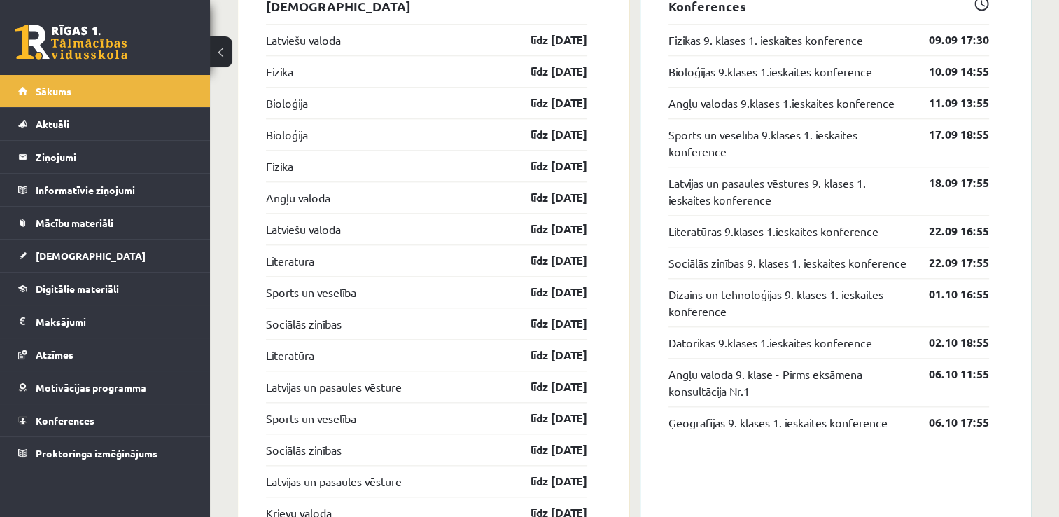
scroll to position [1434, 0]
click at [126, 422] on link "Konferences" at bounding box center [105, 420] width 174 height 32
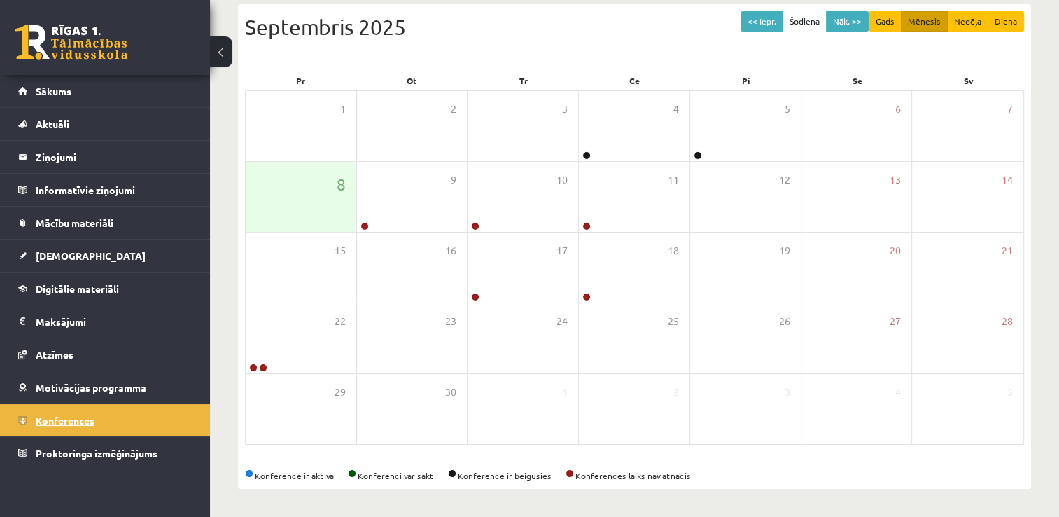
scroll to position [151, 0]
click at [283, 190] on div "8" at bounding box center [301, 197] width 111 height 70
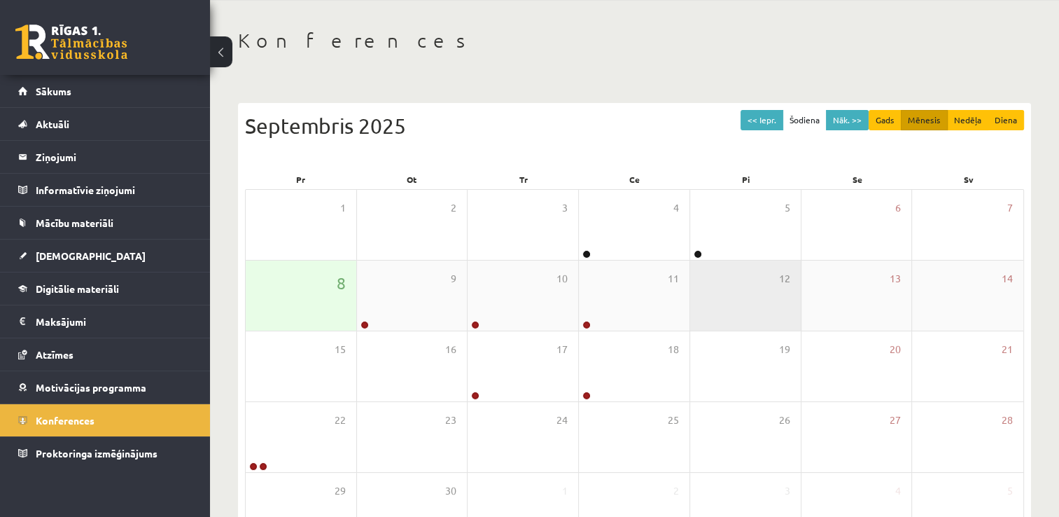
scroll to position [3, 0]
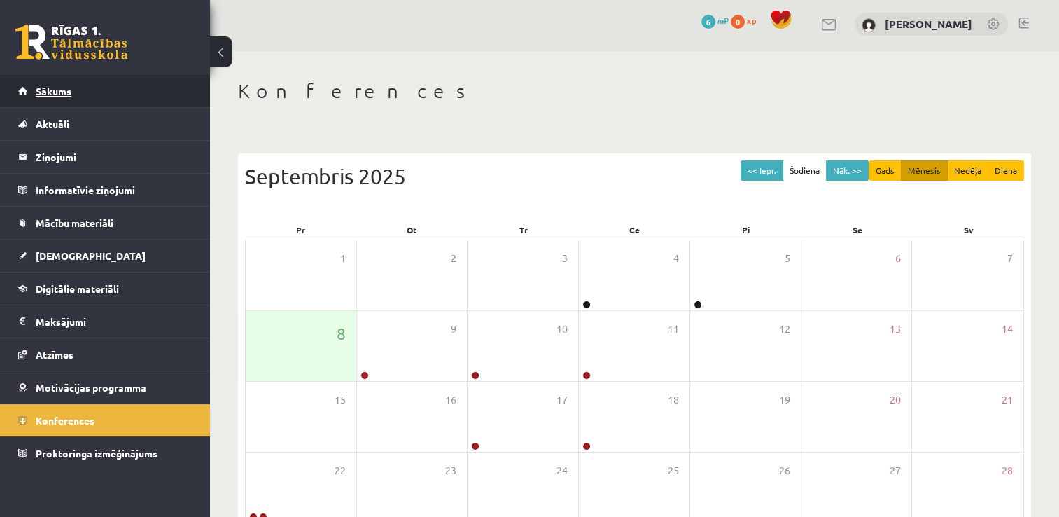
click at [99, 90] on link "Sākums" at bounding box center [105, 91] width 174 height 32
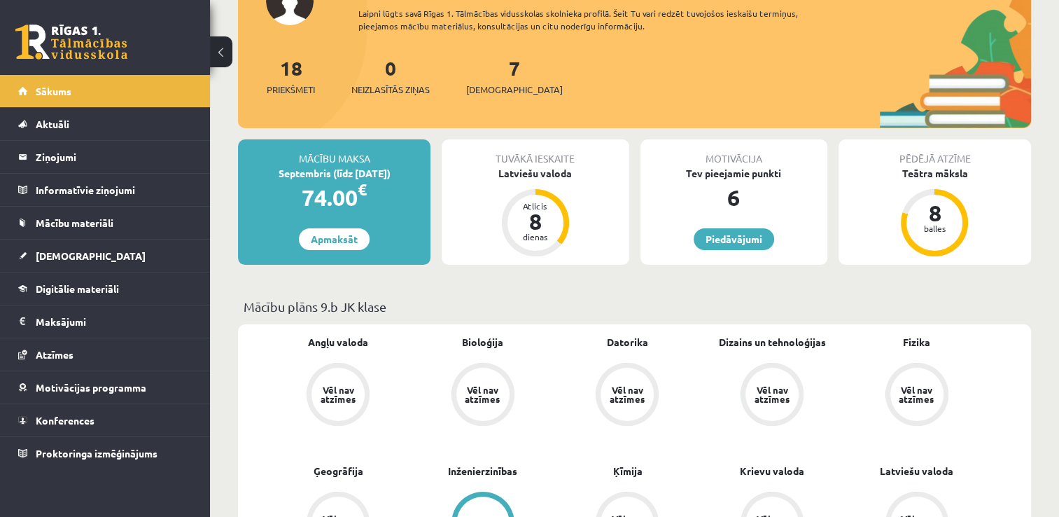
scroll to position [134, 0]
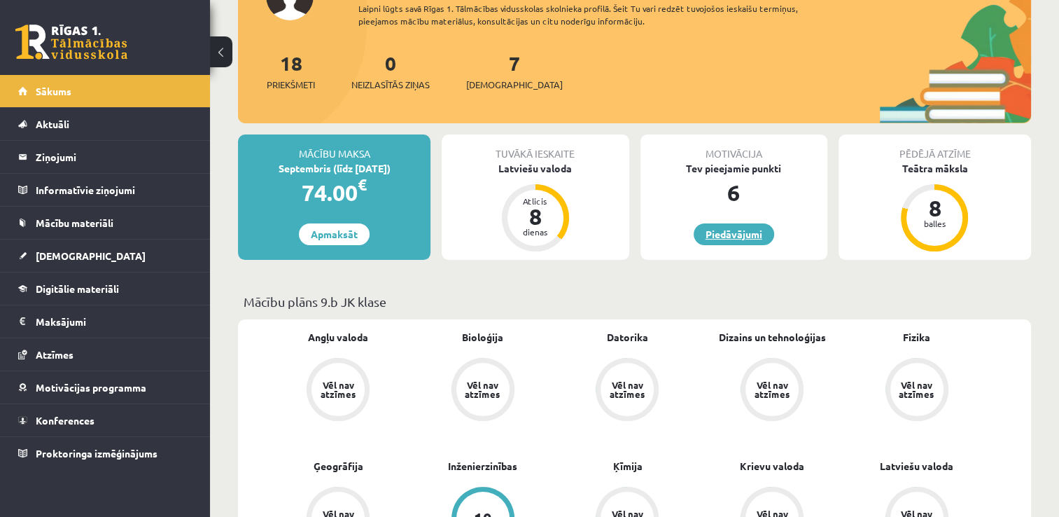
click at [743, 237] on link "Piedāvājumi" at bounding box center [734, 234] width 81 height 22
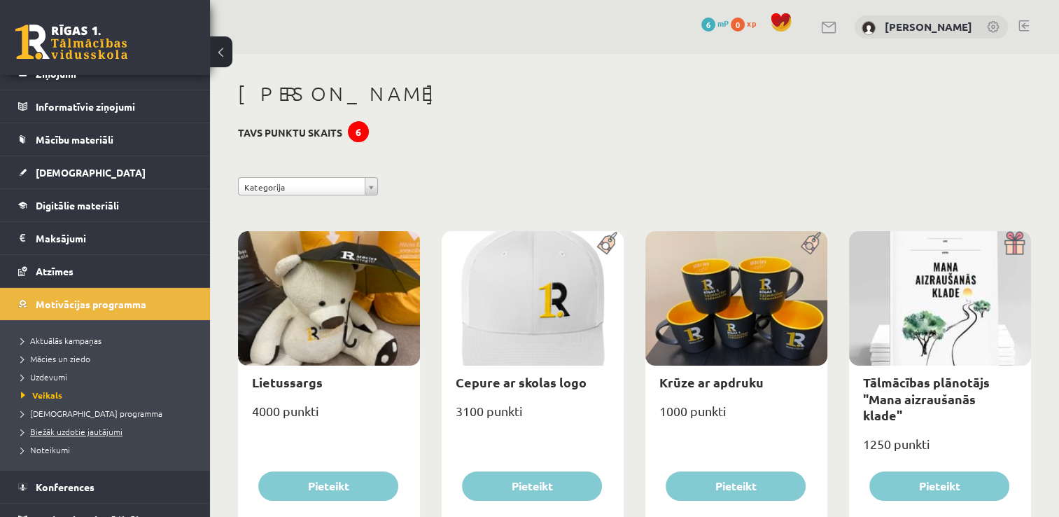
scroll to position [100, 0]
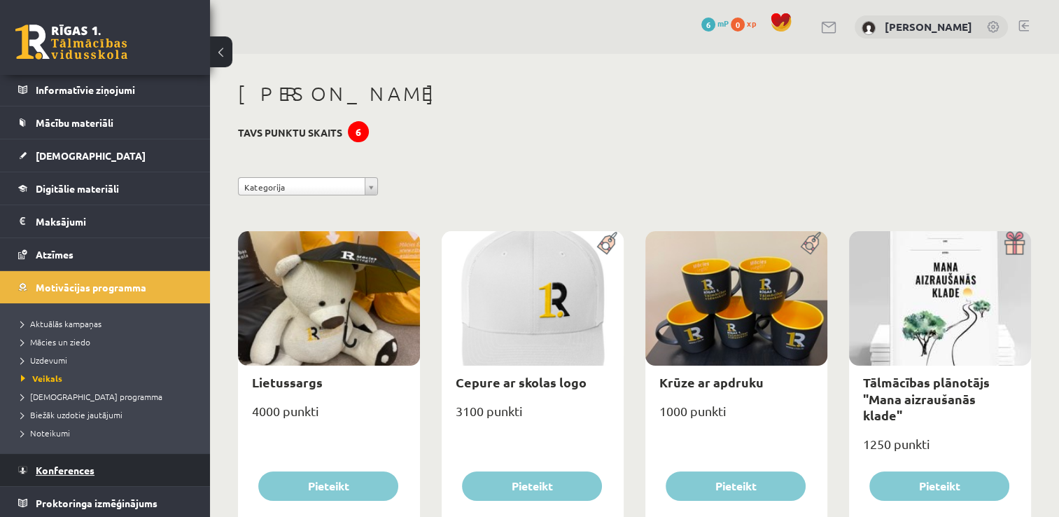
click at [99, 471] on link "Konferences" at bounding box center [105, 470] width 174 height 32
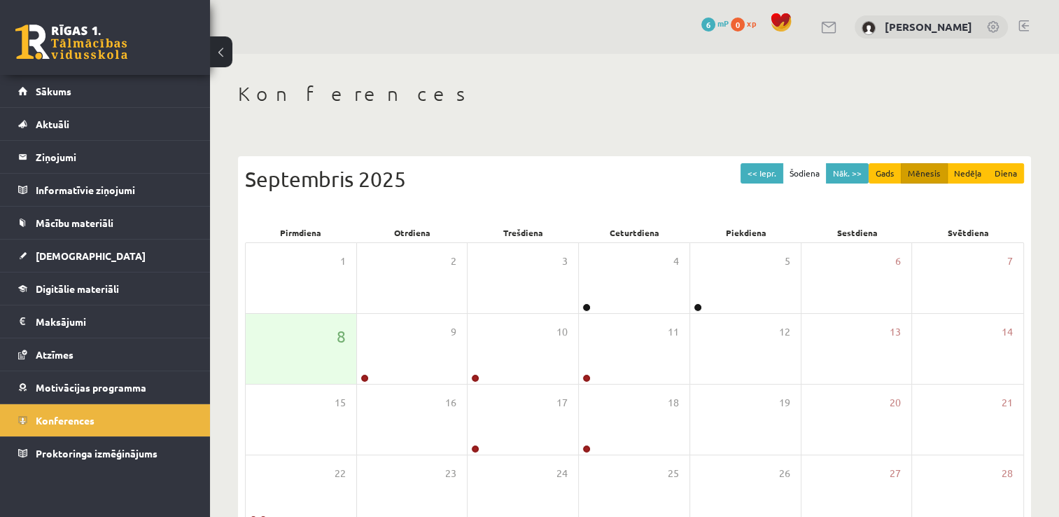
drag, startPoint x: 314, startPoint y: 352, endPoint x: 246, endPoint y: 101, distance: 259.5
click at [246, 101] on h1 "Konferences" at bounding box center [634, 94] width 793 height 24
click at [214, 53] on button at bounding box center [221, 51] width 22 height 31
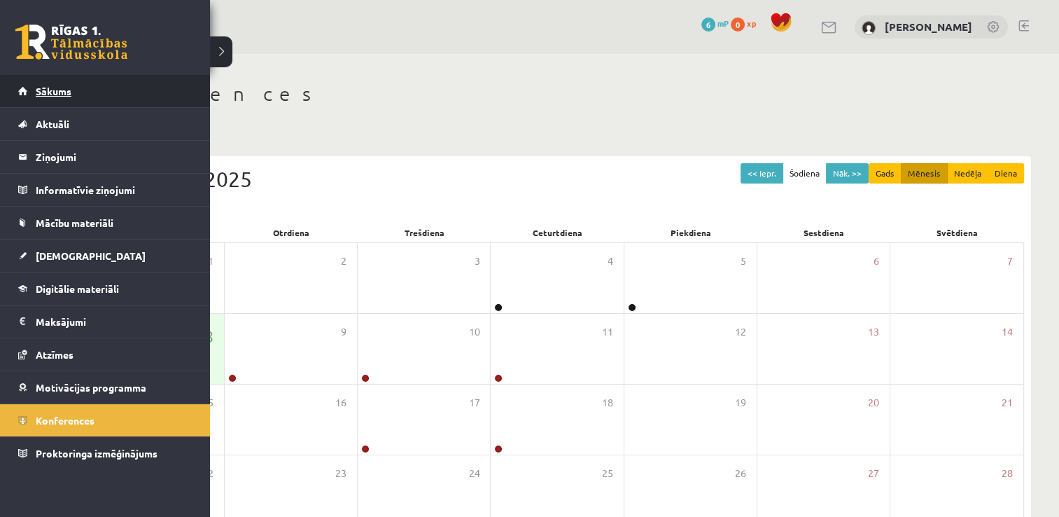
click at [103, 88] on link "Sākums" at bounding box center [105, 91] width 174 height 32
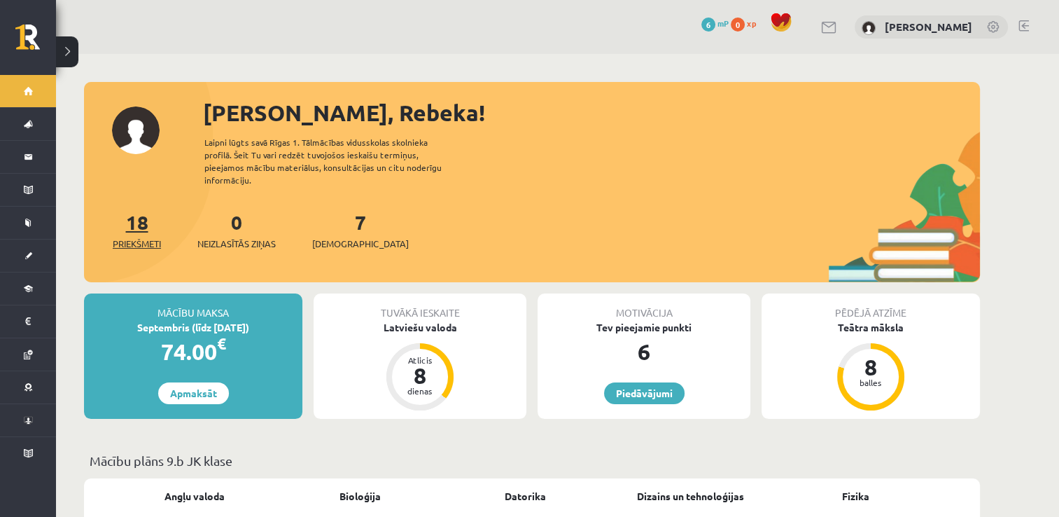
click at [135, 211] on link "18 Priekšmeti" at bounding box center [137, 229] width 48 height 41
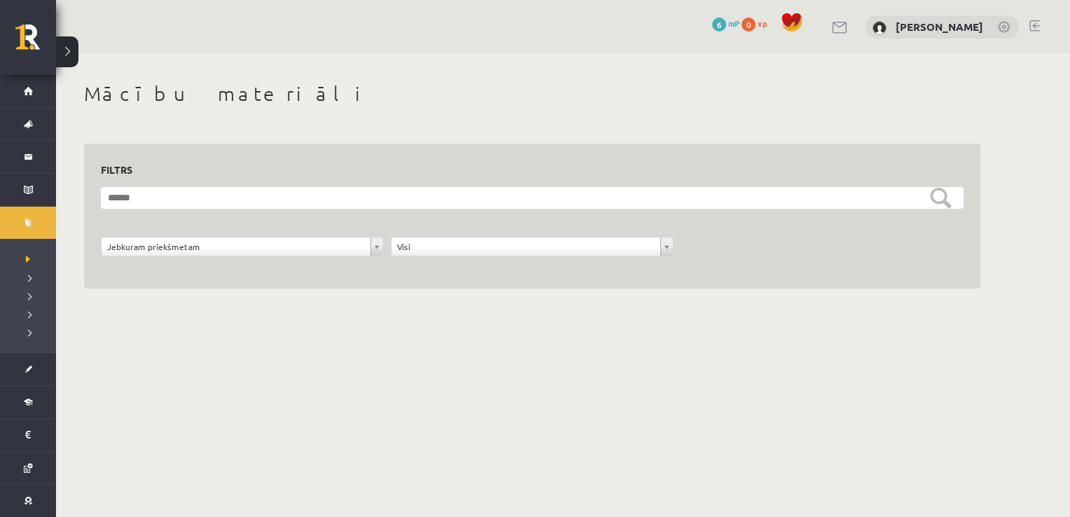
click at [77, 52] on button at bounding box center [67, 51] width 22 height 31
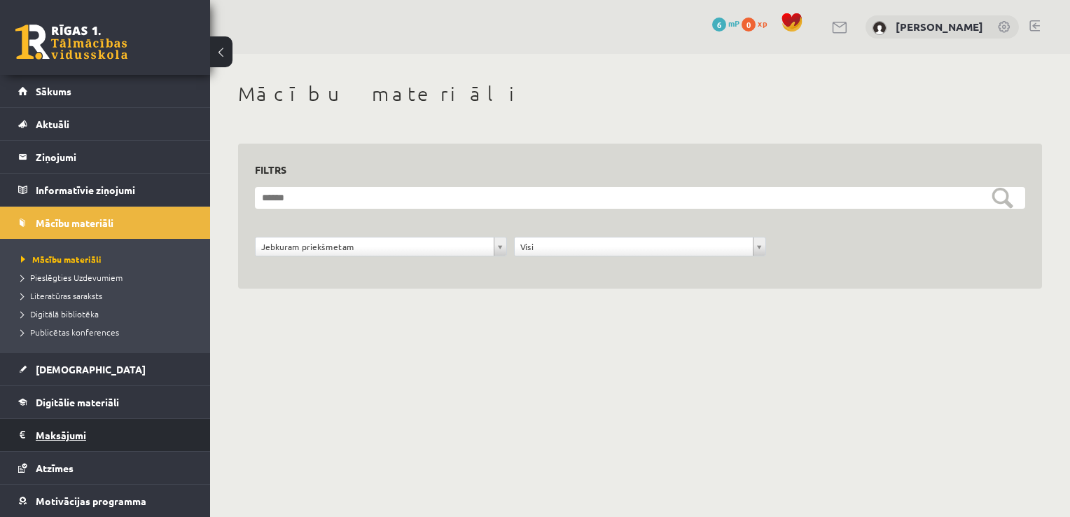
scroll to position [64, 0]
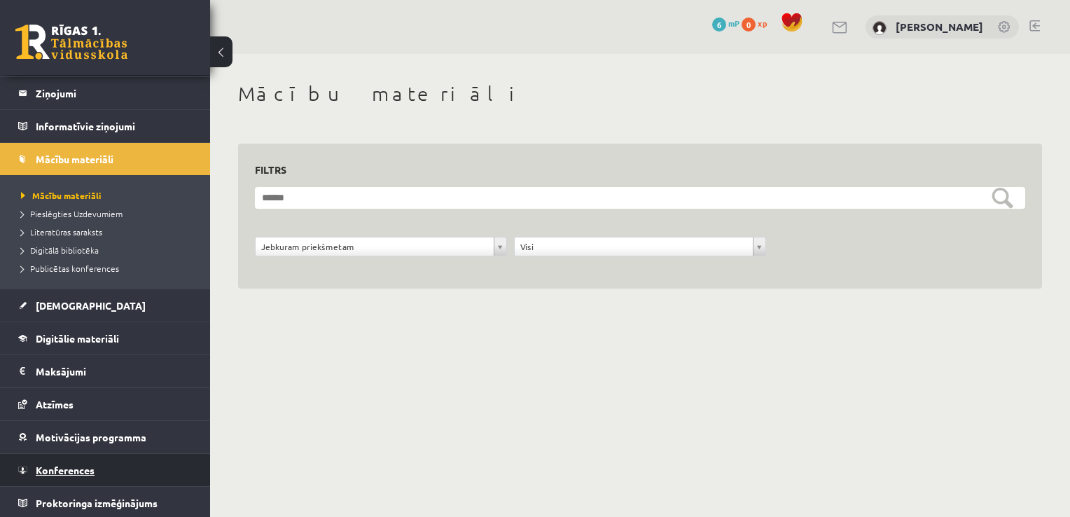
click at [90, 464] on span "Konferences" at bounding box center [65, 470] width 59 height 13
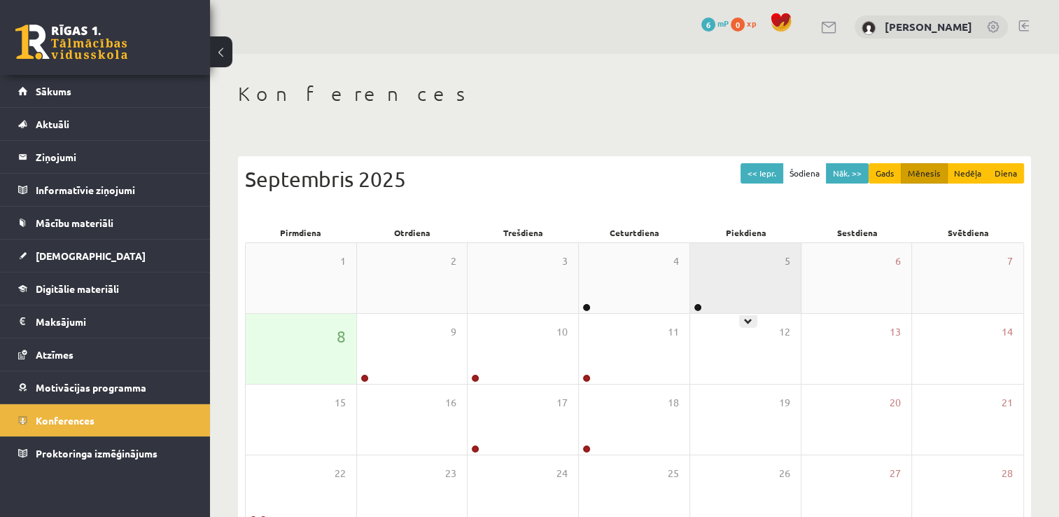
click at [746, 303] on div "5" at bounding box center [745, 278] width 111 height 70
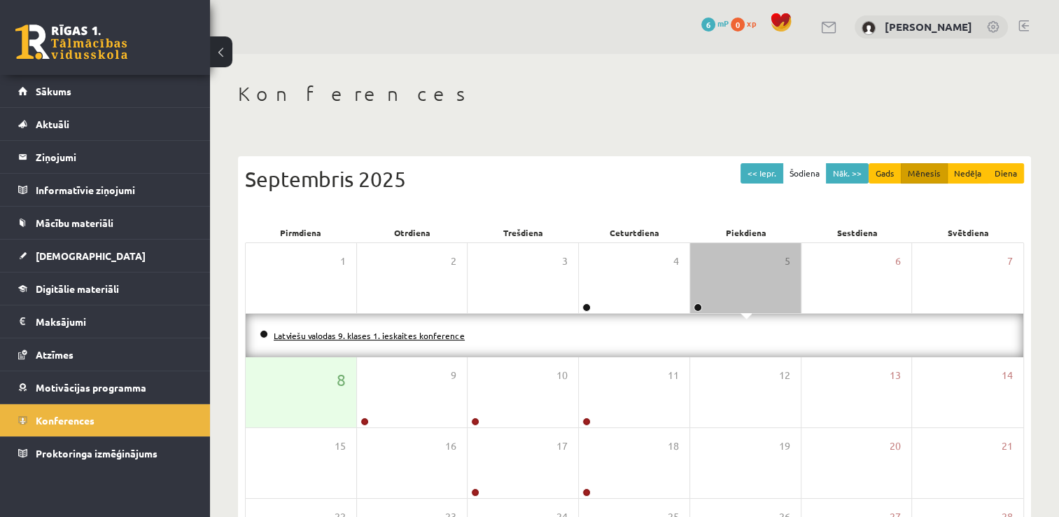
click at [403, 333] on link "Latviešu valodas 9. klases 1. ieskaites konference" at bounding box center [369, 335] width 191 height 11
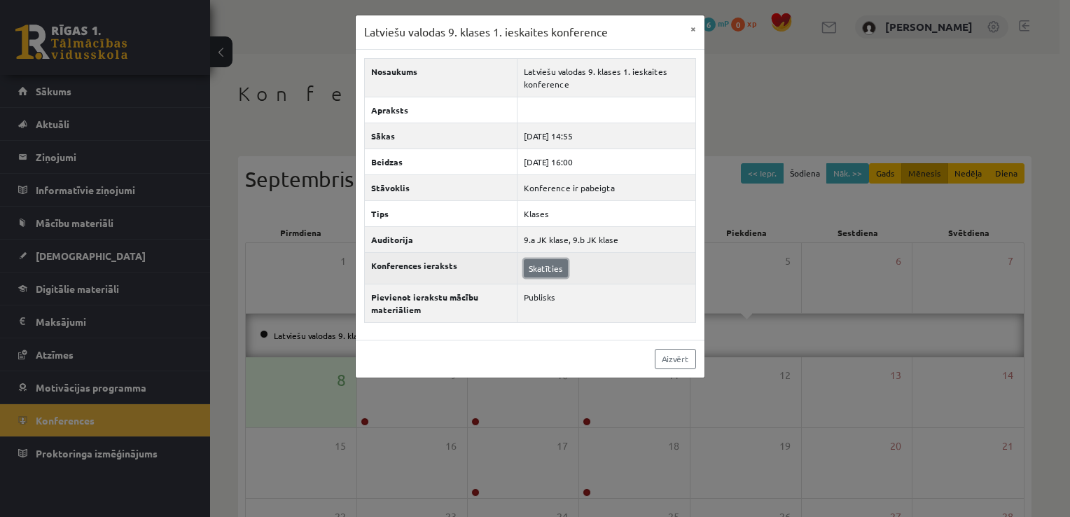
click at [543, 267] on link "Skatīties" at bounding box center [546, 268] width 44 height 18
